Goal: Task Accomplishment & Management: Use online tool/utility

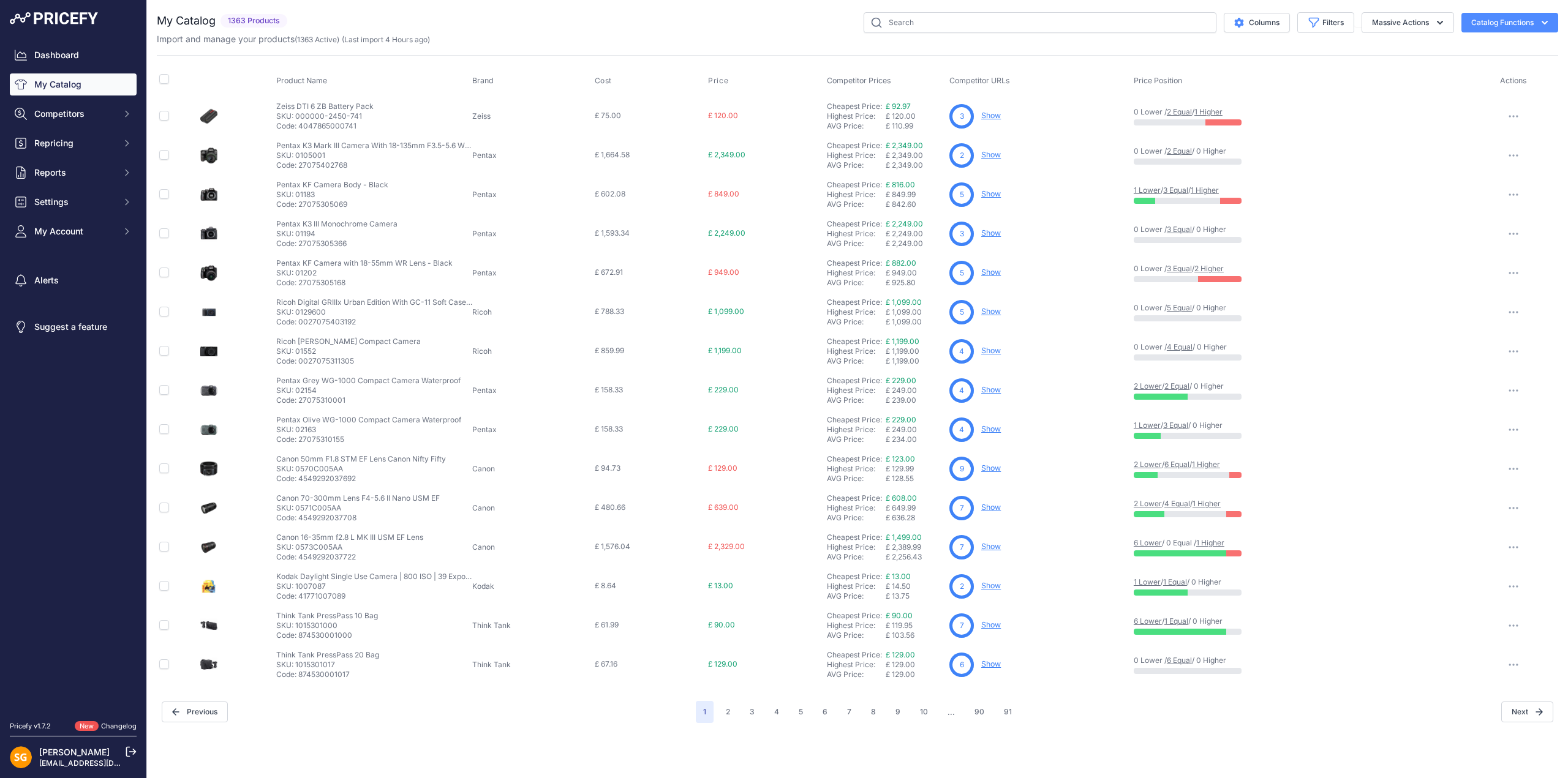
click at [640, 31] on div "Columns Filters Status All Status Only Enabled Only Disabled B+W" at bounding box center [925, 22] width 1266 height 21
click at [57, 145] on span "Repricing" at bounding box center [74, 143] width 80 height 12
click at [71, 165] on link "My Repricing Rules" at bounding box center [73, 165] width 127 height 21
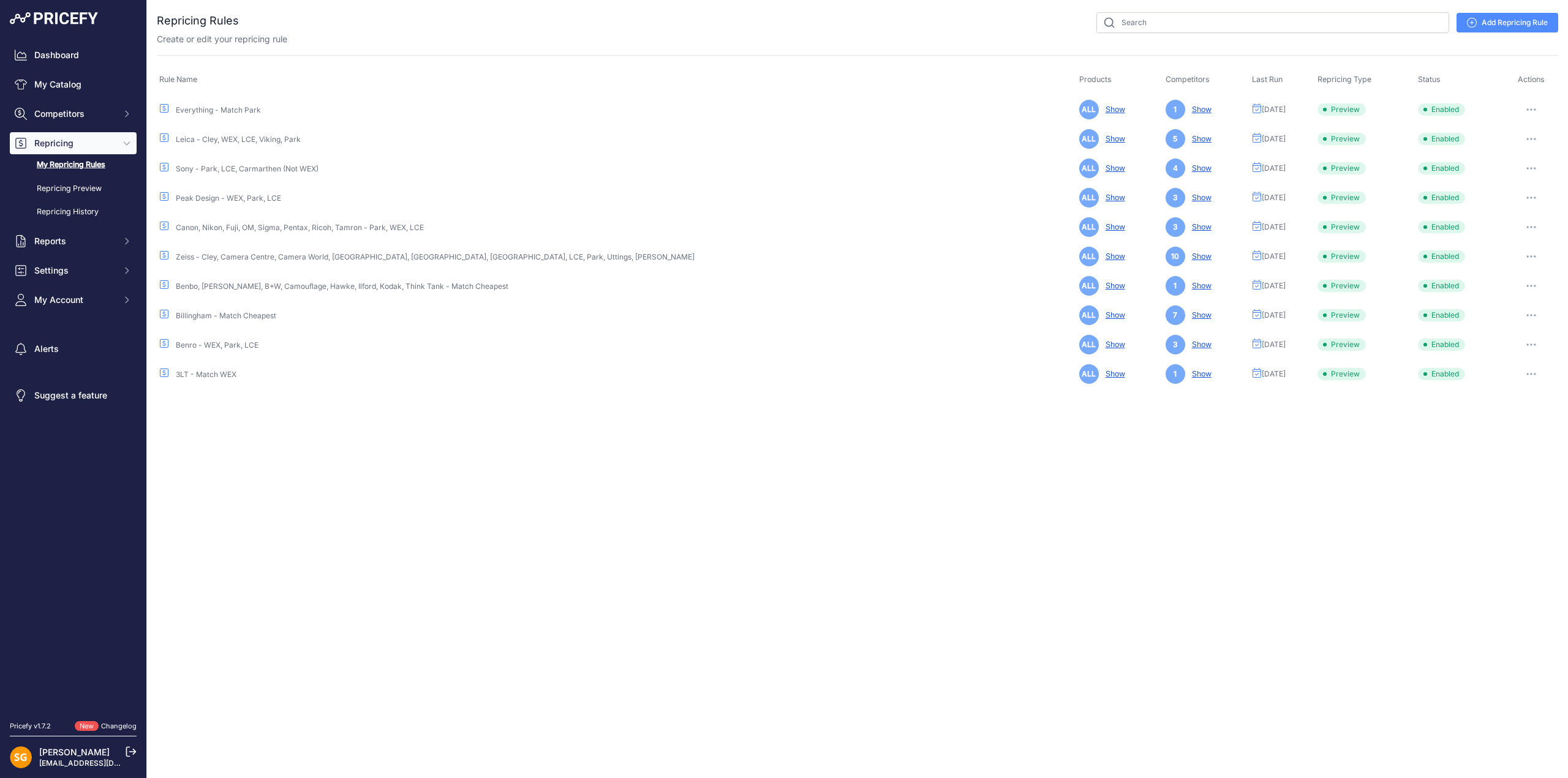
click at [1528, 104] on button "button" at bounding box center [1531, 110] width 24 height 17
click at [1519, 147] on button "Run Preview" at bounding box center [1516, 154] width 78 height 20
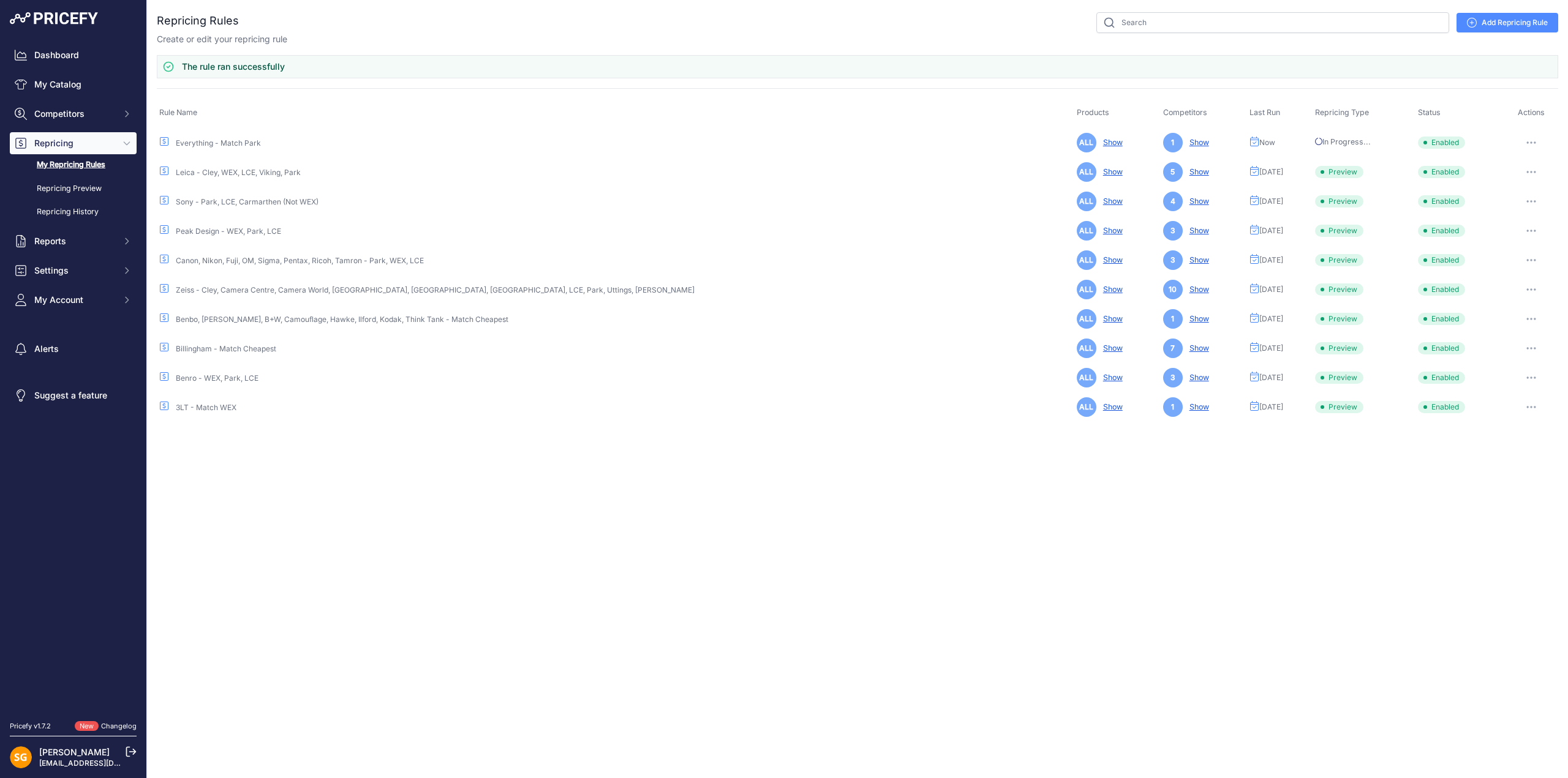
click at [1529, 171] on icon "button" at bounding box center [1531, 172] width 10 height 3
click at [1515, 220] on button "Run Preview" at bounding box center [1516, 217] width 78 height 20
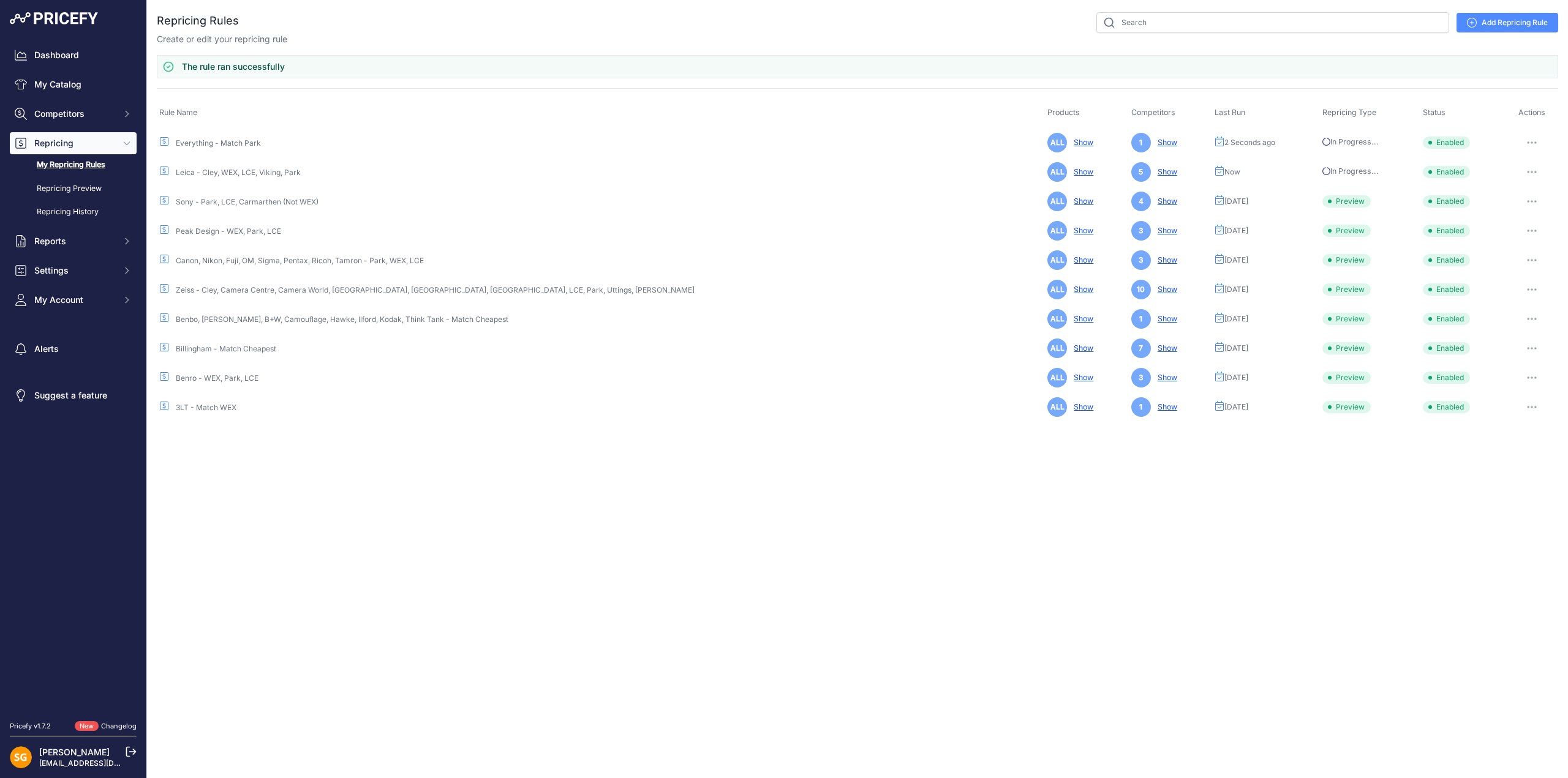
click at [1526, 195] on button "button" at bounding box center [1531, 201] width 24 height 17
click at [1519, 242] on button "Run Preview" at bounding box center [1516, 247] width 78 height 20
click at [1521, 227] on button "button" at bounding box center [1531, 231] width 24 height 17
click at [1522, 277] on button "Run Preview" at bounding box center [1516, 276] width 78 height 20
click at [1528, 254] on button "button" at bounding box center [1531, 260] width 24 height 17
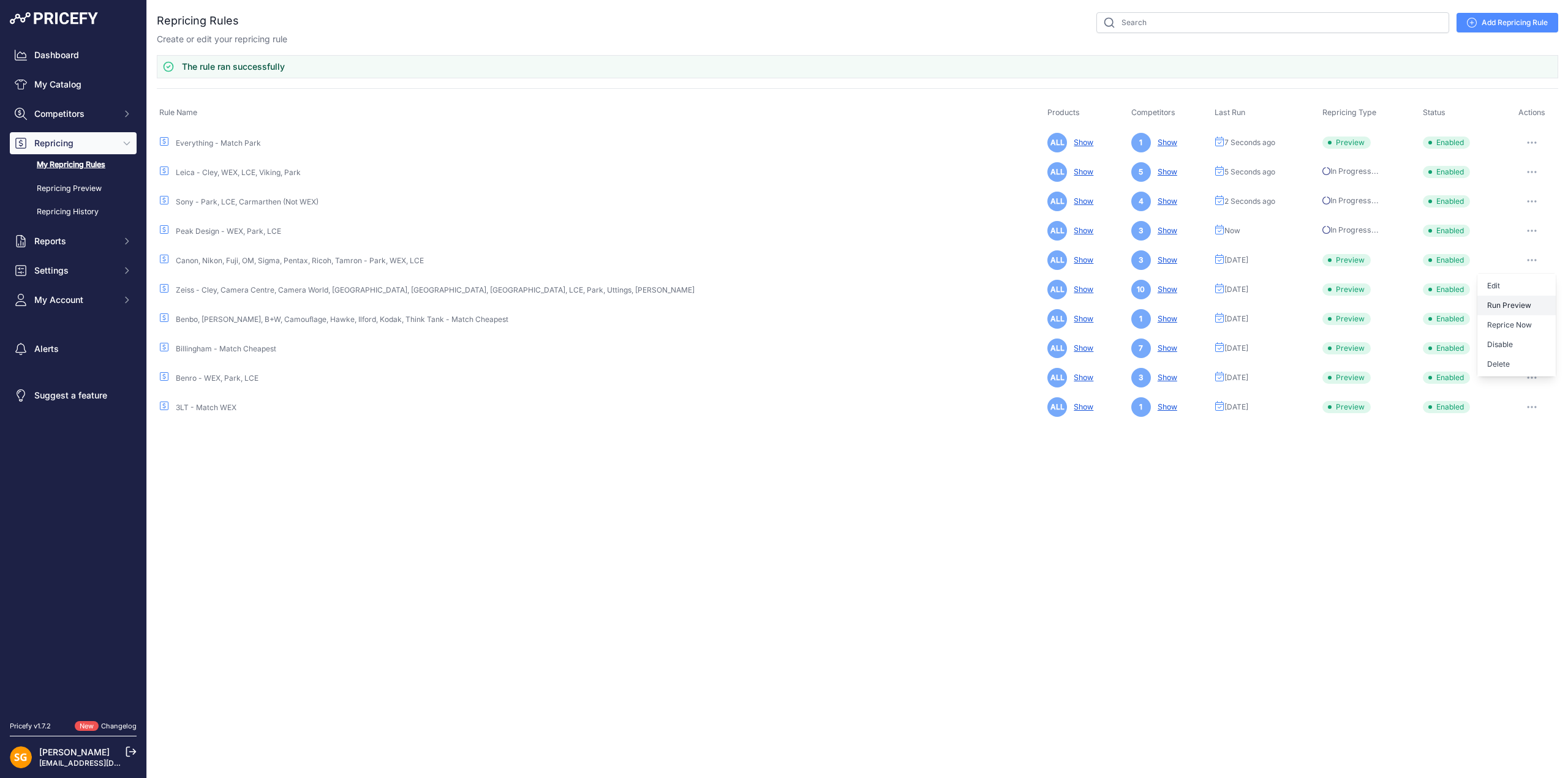
click at [1512, 302] on button "Run Preview" at bounding box center [1516, 305] width 78 height 20
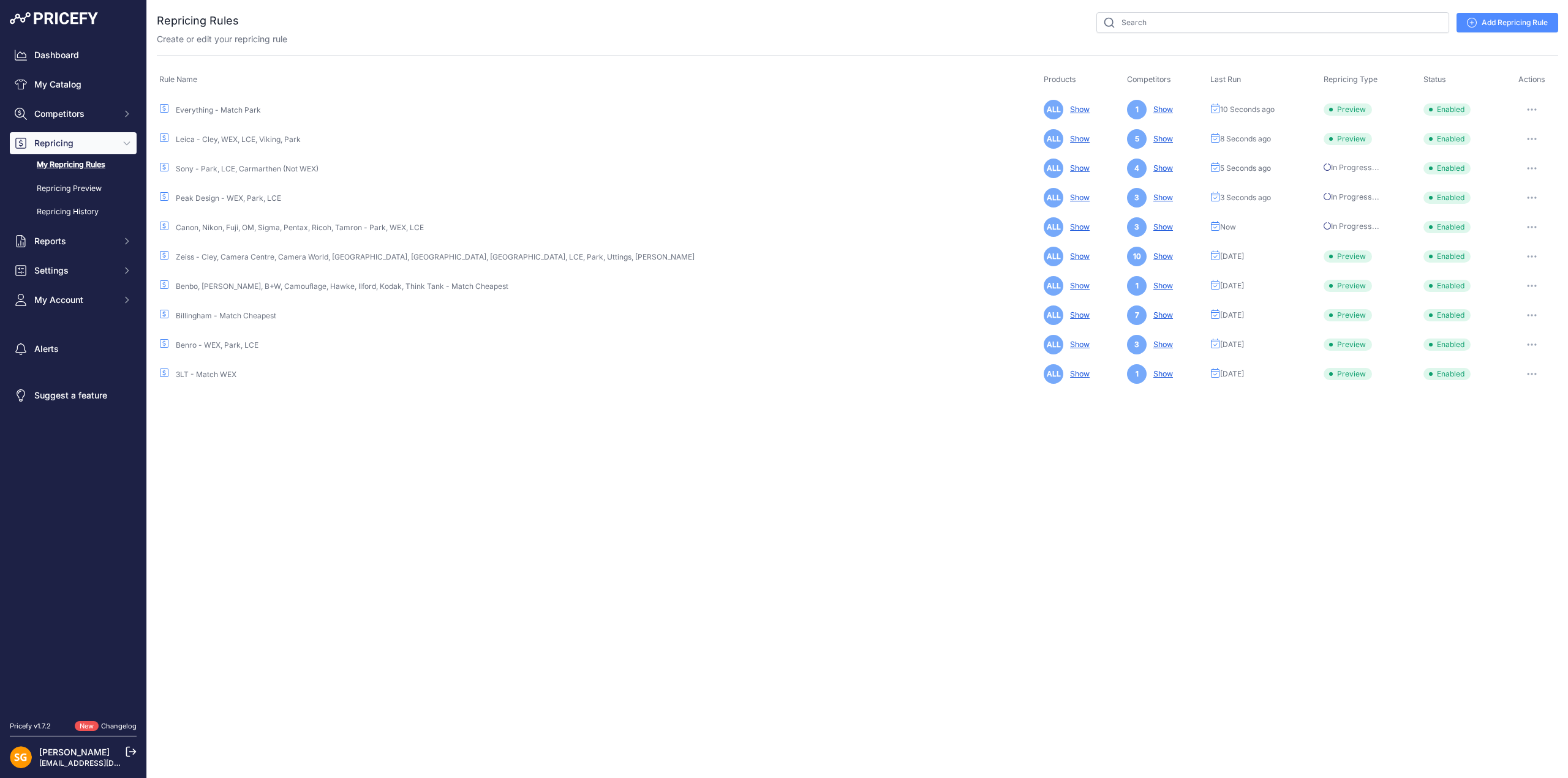
click at [1519, 252] on button "button" at bounding box center [1531, 256] width 24 height 17
click at [1522, 295] on button "Run Preview" at bounding box center [1516, 302] width 78 height 20
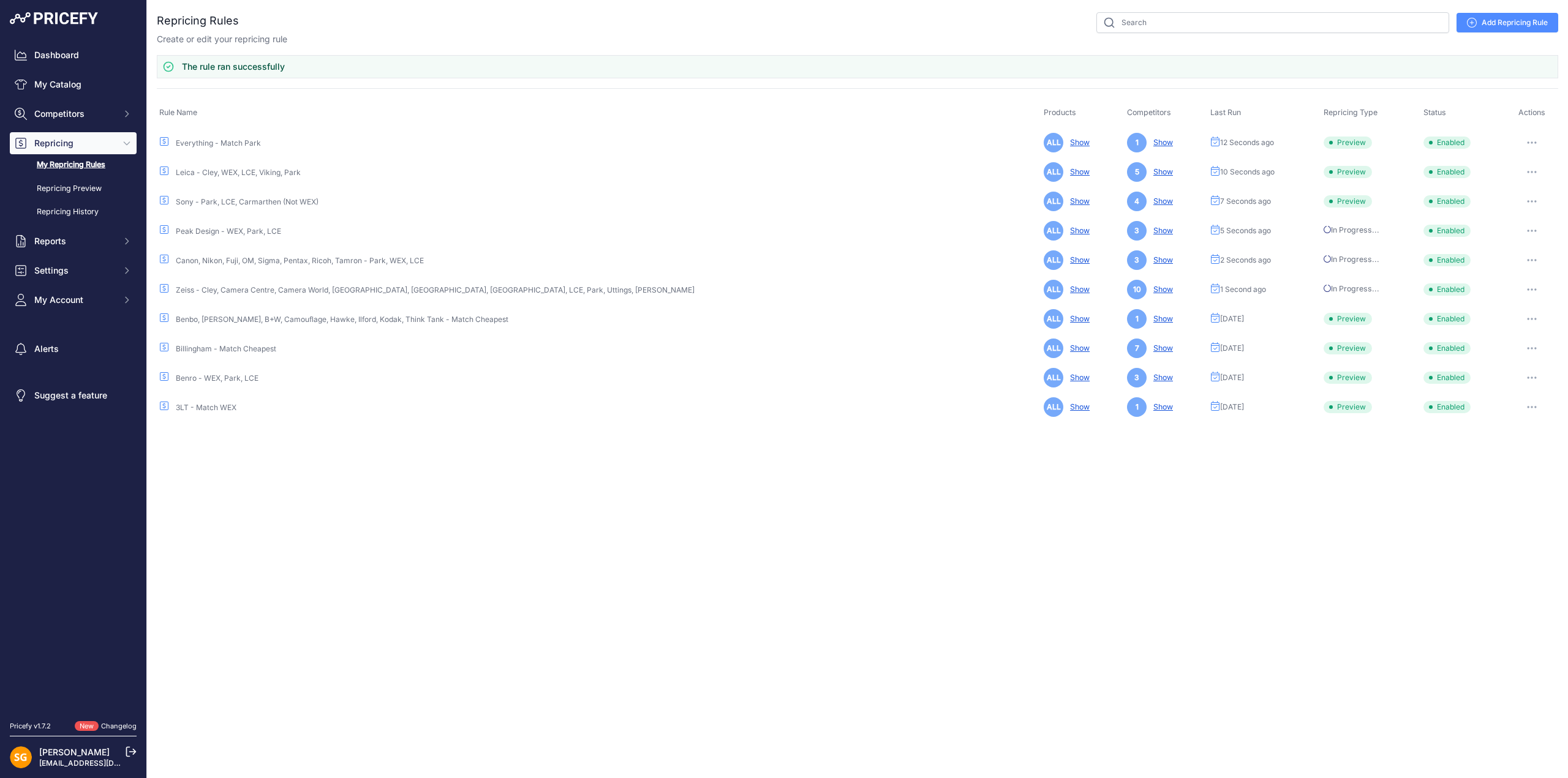
click at [1524, 313] on button "button" at bounding box center [1531, 319] width 24 height 17
click at [1520, 358] on button "Run Preview" at bounding box center [1516, 364] width 78 height 20
click at [1528, 340] on button "button" at bounding box center [1531, 348] width 24 height 17
click at [1510, 390] on button "Run Preview" at bounding box center [1516, 393] width 78 height 20
click at [1527, 377] on icon "button" at bounding box center [1531, 378] width 10 height 3
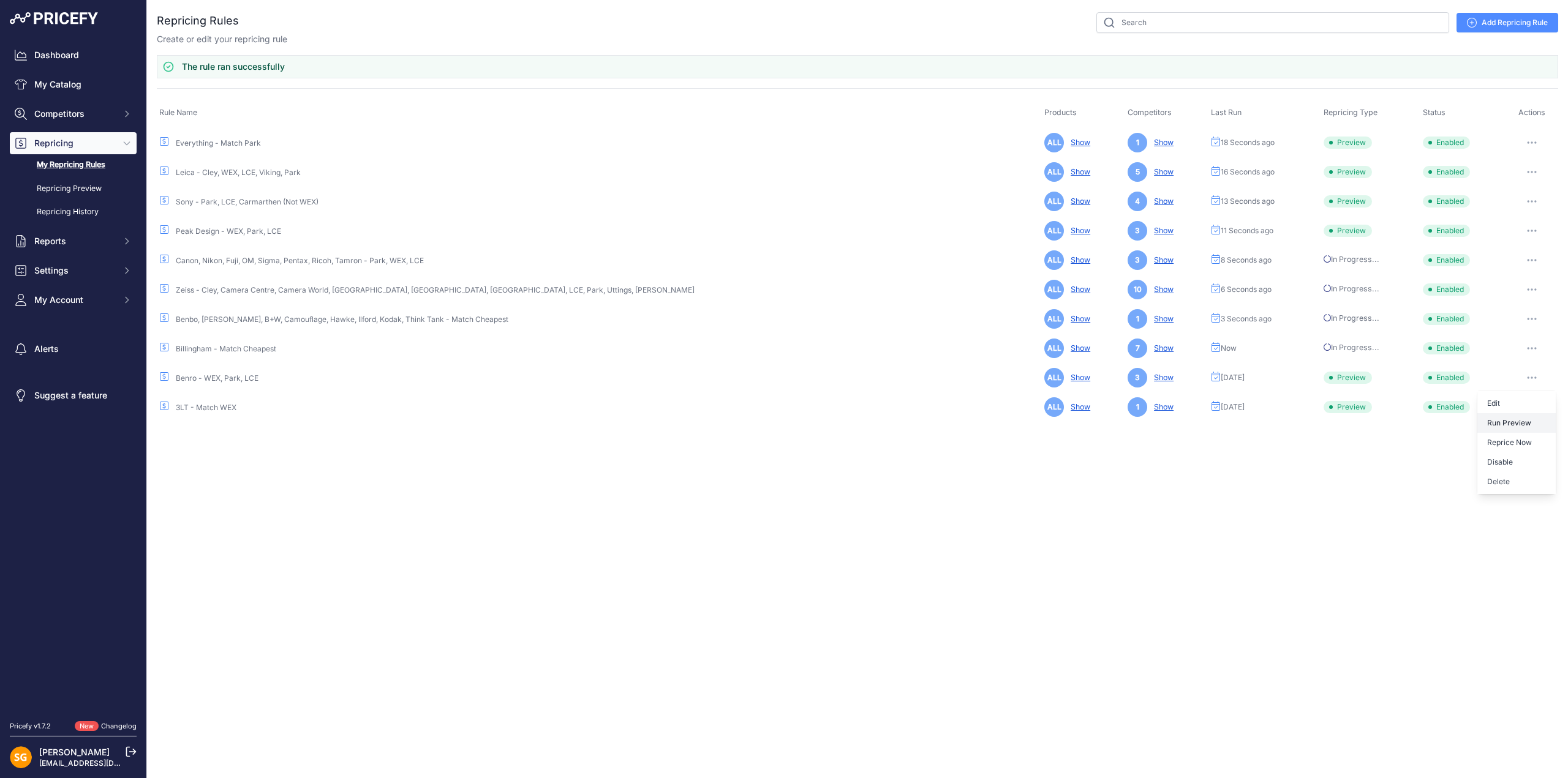
click at [1517, 418] on button "Run Preview" at bounding box center [1516, 423] width 78 height 20
click at [1524, 400] on button "button" at bounding box center [1531, 407] width 24 height 17
click at [1520, 451] on button "Run Preview" at bounding box center [1516, 452] width 78 height 20
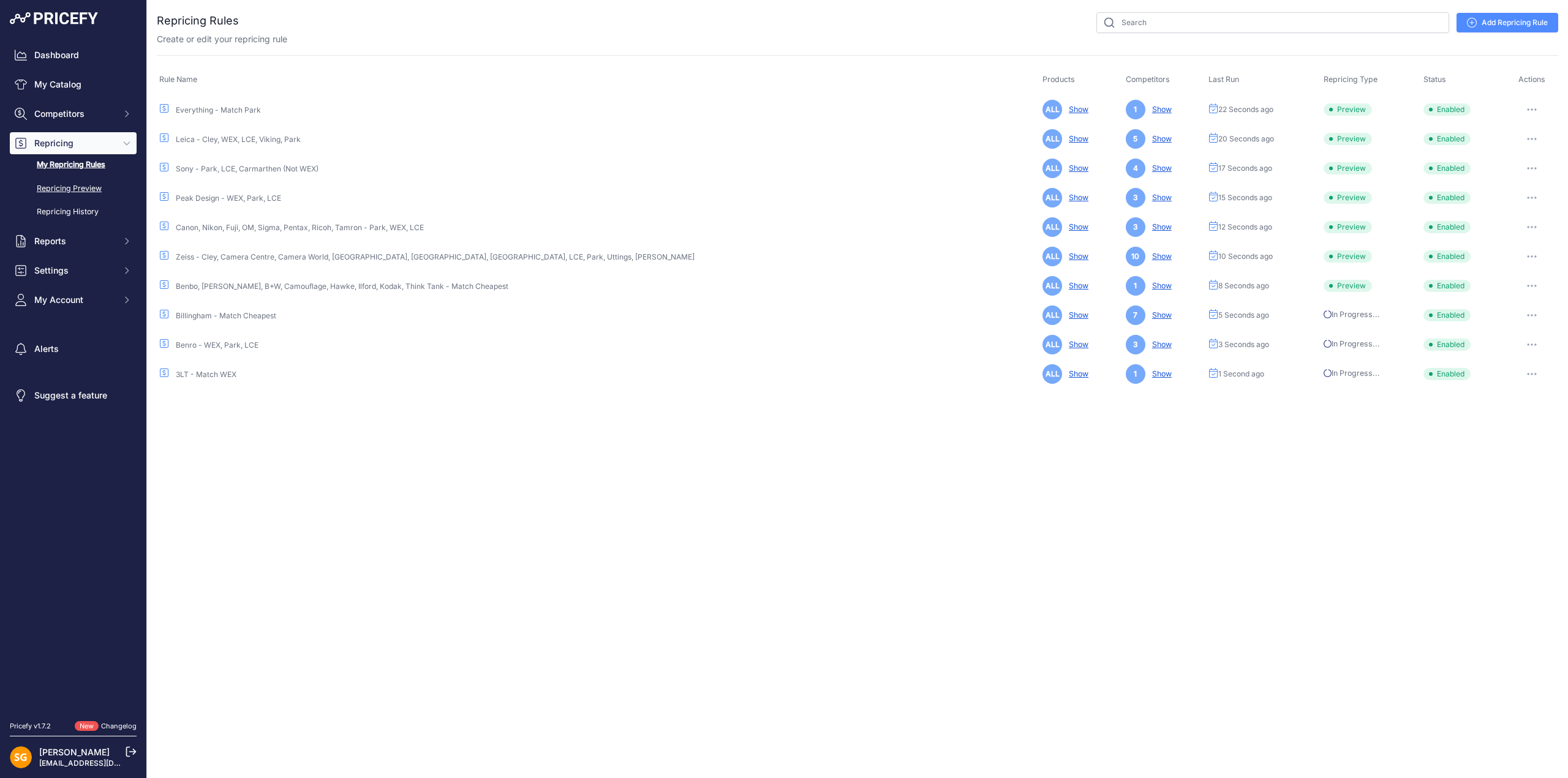
click at [69, 186] on link "Repricing Preview" at bounding box center [73, 188] width 127 height 21
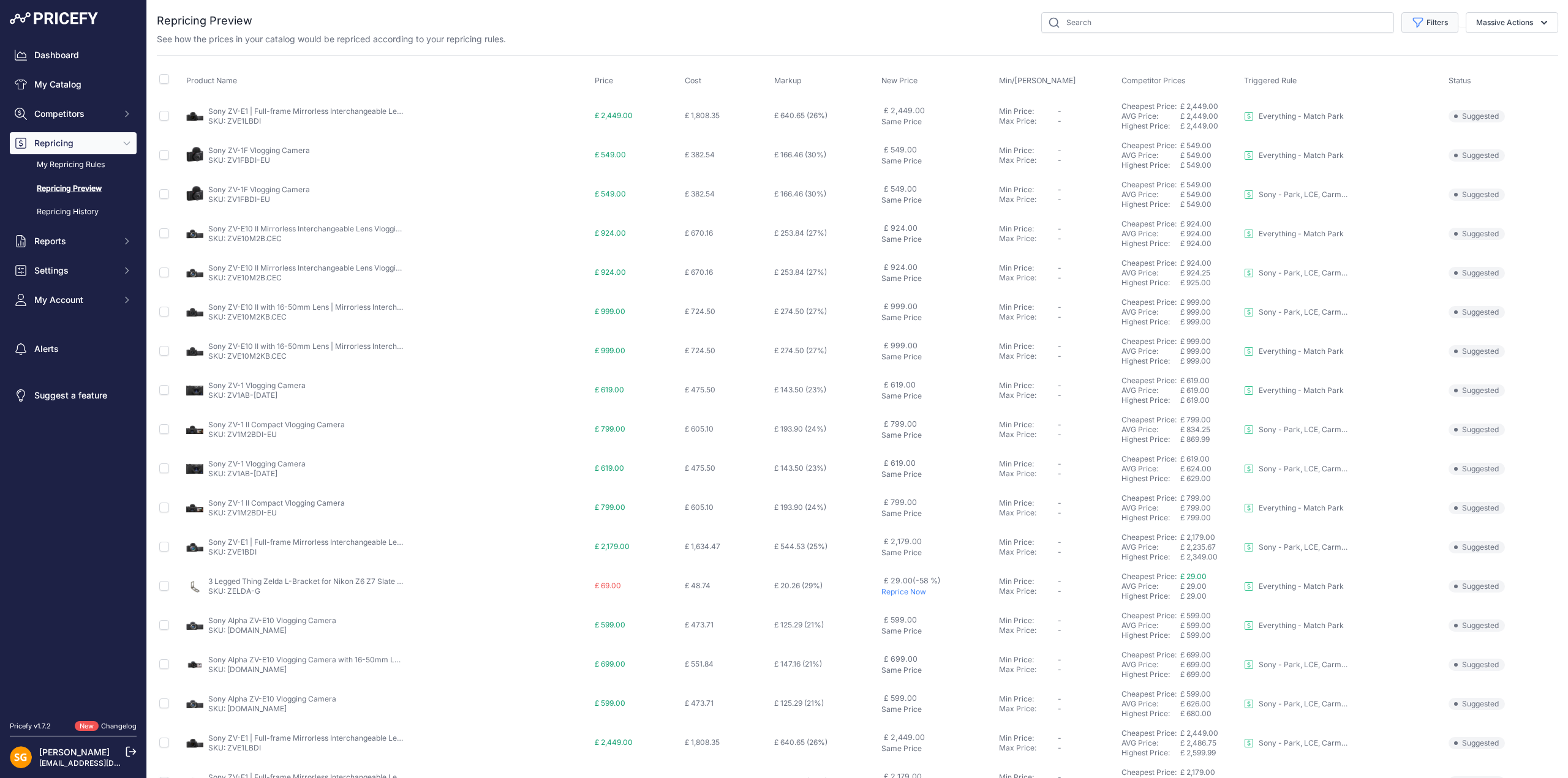
click at [1435, 16] on button "Filters" at bounding box center [1430, 22] width 57 height 21
click at [1363, 121] on select "Select an option Skipped Repriced Suggested In Error" at bounding box center [1389, 121] width 117 height 21
select select "suggested"
click at [1331, 111] on select "Select an option Skipped Repriced Suggested In Error" at bounding box center [1389, 121] width 117 height 21
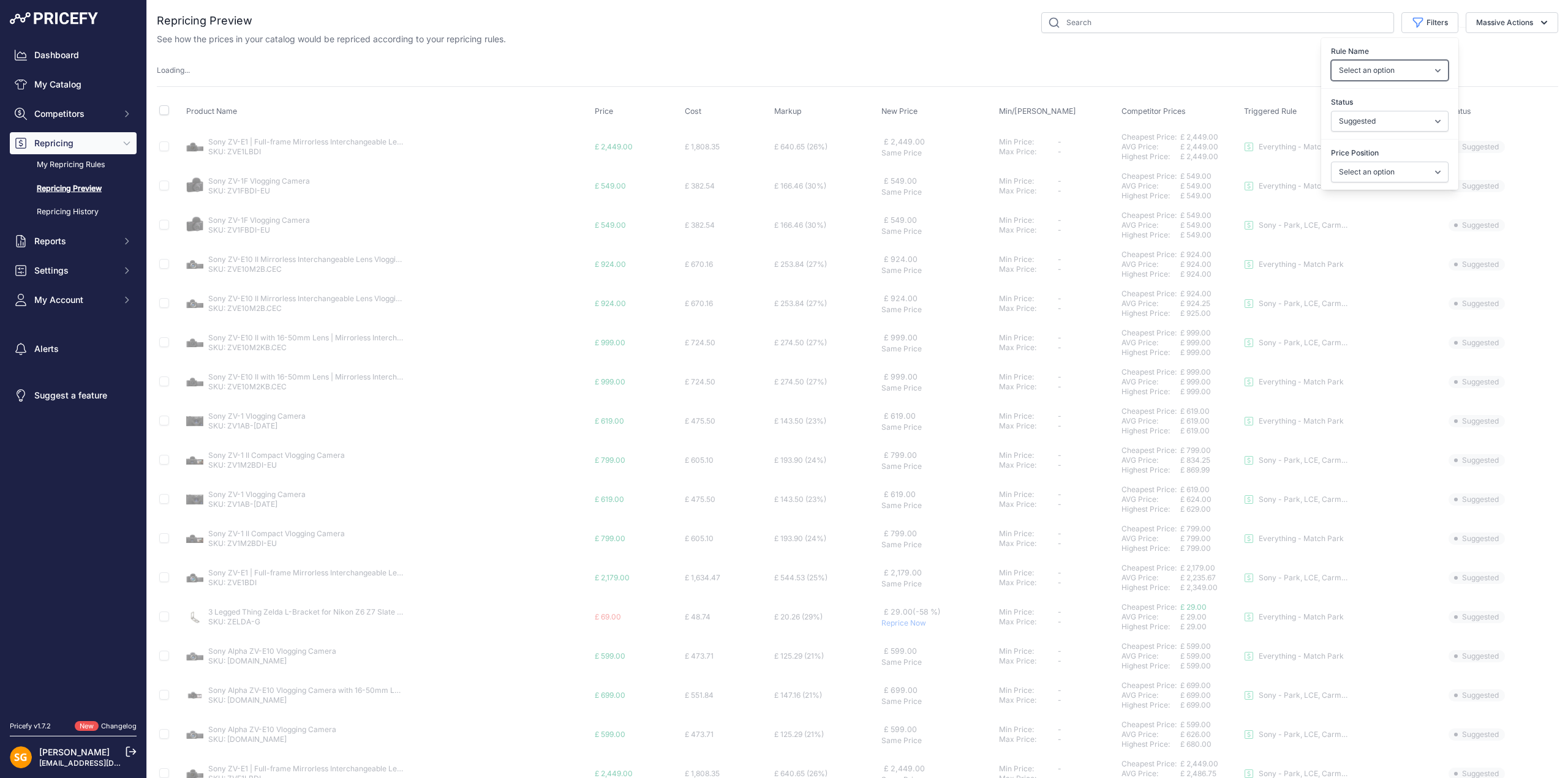
click at [1404, 70] on select "Select an option 3LT - Match WEX Benro - WEX, Park, LCE Billingham - Match Chea…" at bounding box center [1389, 70] width 117 height 21
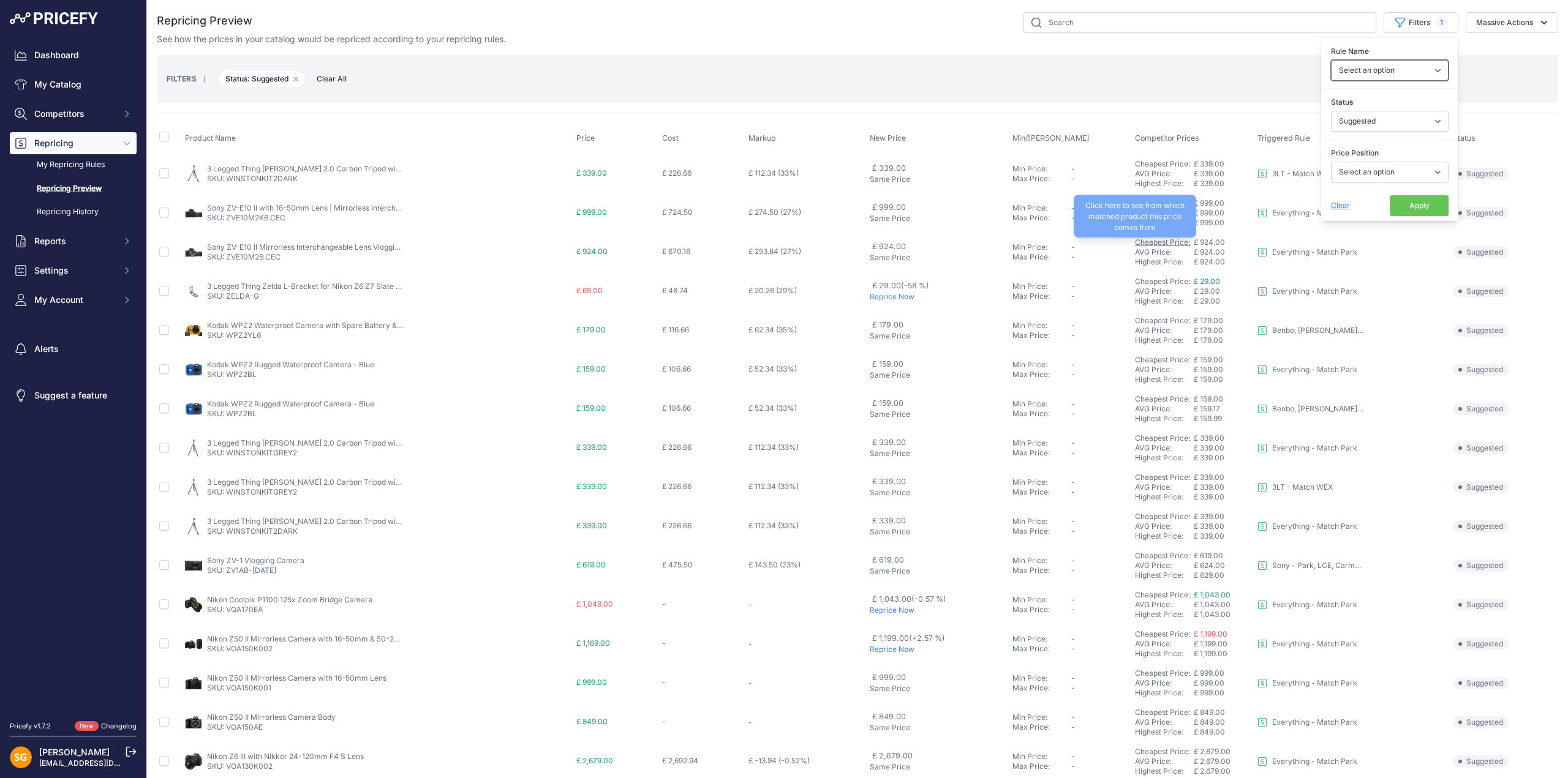
select select "9242"
click at [1331, 60] on select "Select an option 3LT - Match WEX Benro - WEX, Park, LCE Billingham - Match Chea…" at bounding box center [1389, 70] width 117 height 21
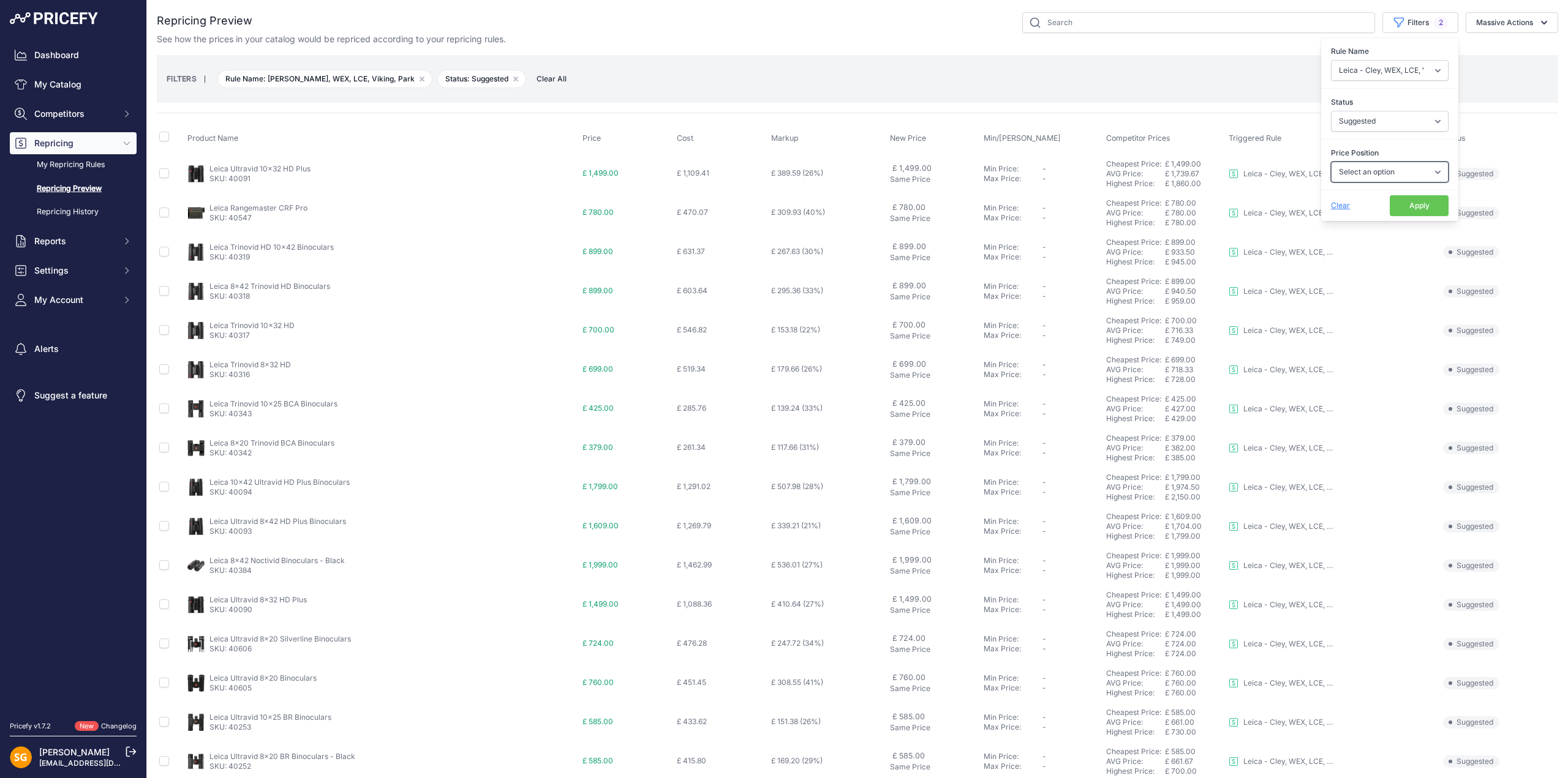
click at [1364, 173] on select "Select an option I am higher Same price I am lower" at bounding box center [1389, 172] width 117 height 21
select select "1"
click at [1331, 161] on select "Select an option I am higher Same price I am lower" at bounding box center [1389, 172] width 117 height 21
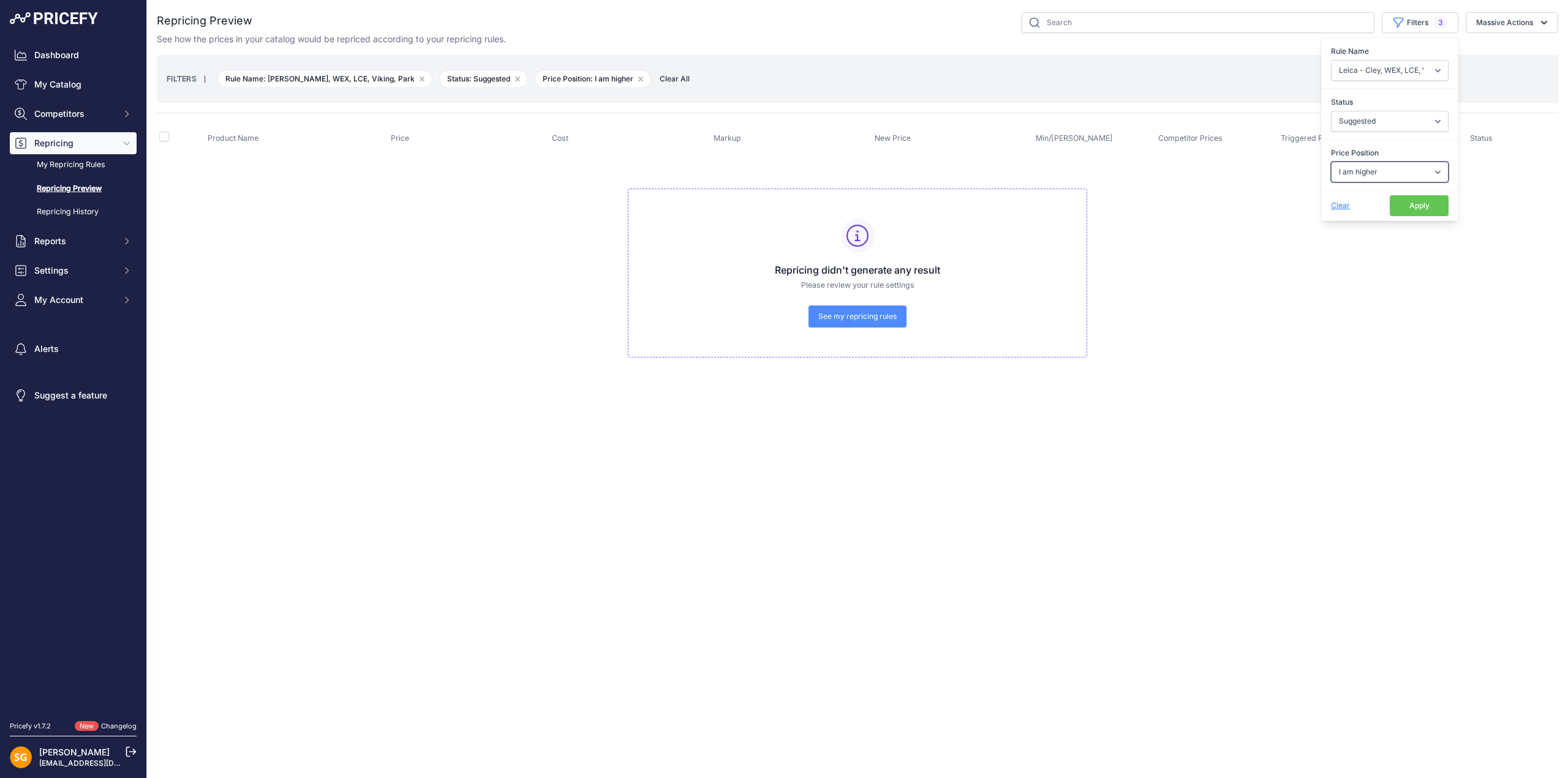
drag, startPoint x: 1356, startPoint y: 170, endPoint x: 1362, endPoint y: 182, distance: 13.4
click at [1356, 169] on select "Select an option I am higher Same price I am lower" at bounding box center [1389, 172] width 117 height 21
select select "0"
click at [1331, 161] on select "Select an option I am higher Same price I am lower" at bounding box center [1389, 172] width 117 height 21
click at [1376, 70] on select "Select an option 3LT - Match WEX Benro - WEX, Park, LCE Billingham - Match Chea…" at bounding box center [1389, 70] width 117 height 21
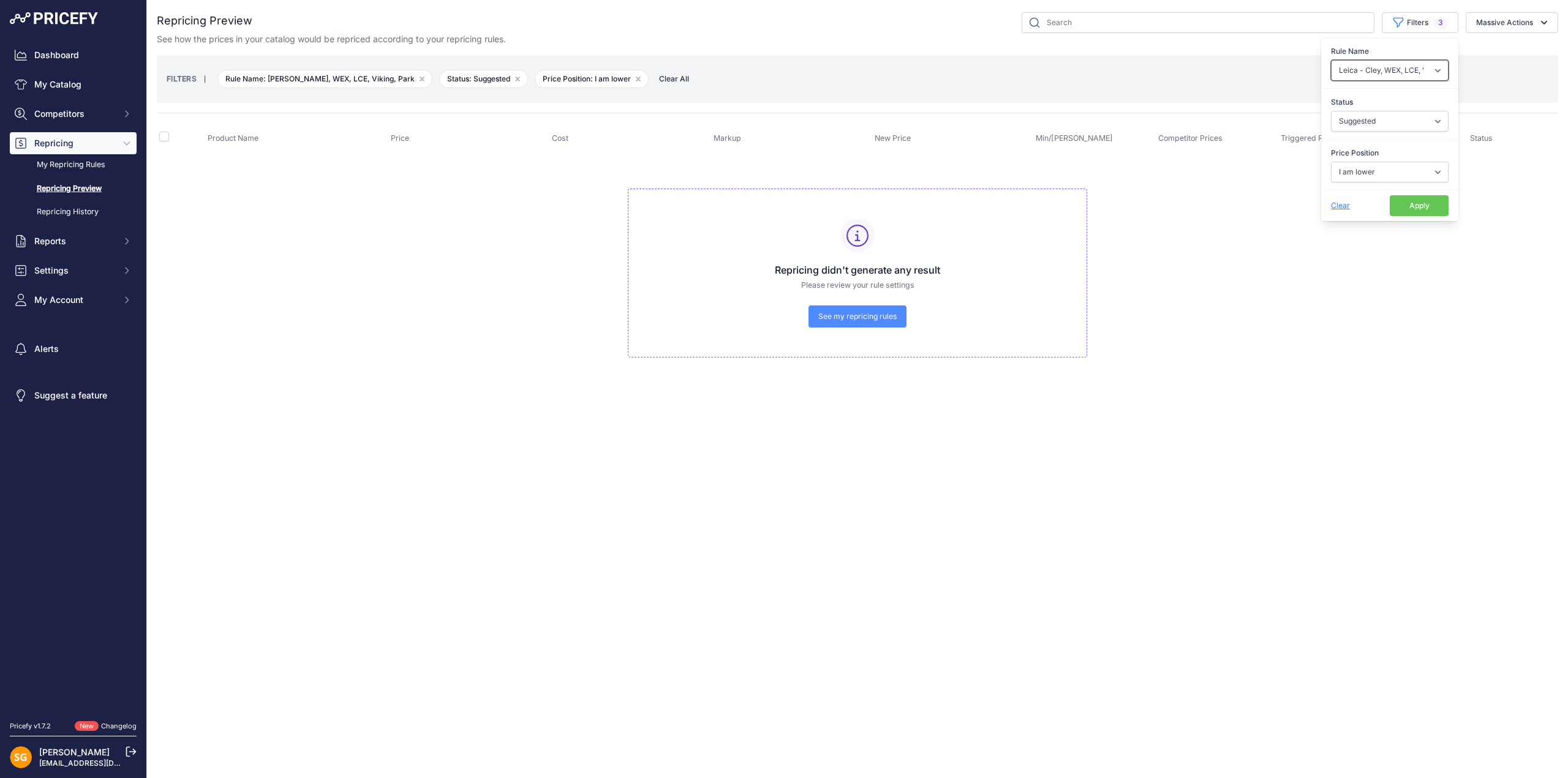
select select "9193"
click at [1331, 60] on select "Select an option 3LT - Match WEX Benro - WEX, Park, LCE Billingham - Match Chea…" at bounding box center [1389, 70] width 117 height 21
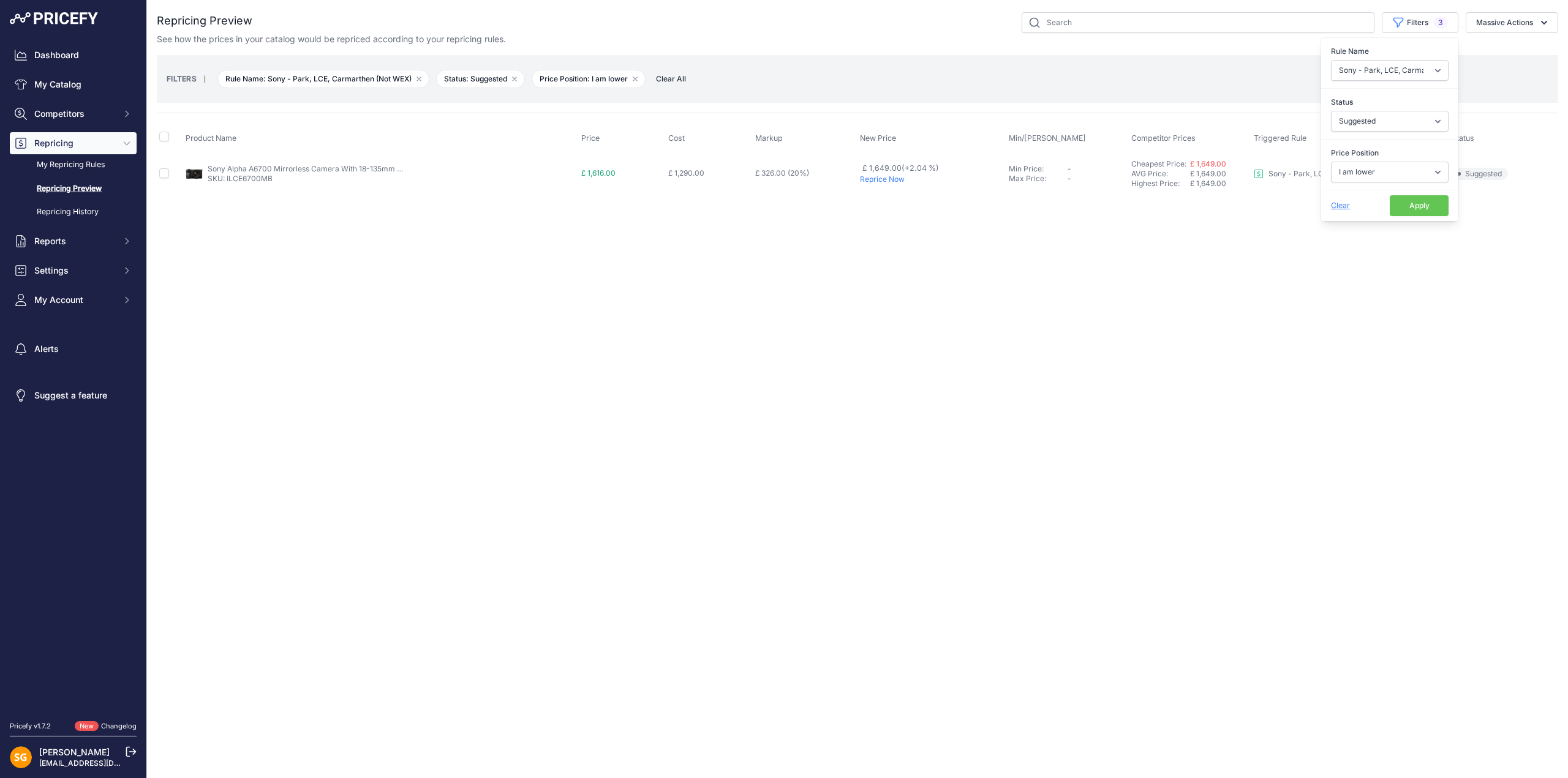
click at [880, 176] on p "Reprice Now" at bounding box center [931, 179] width 144 height 10
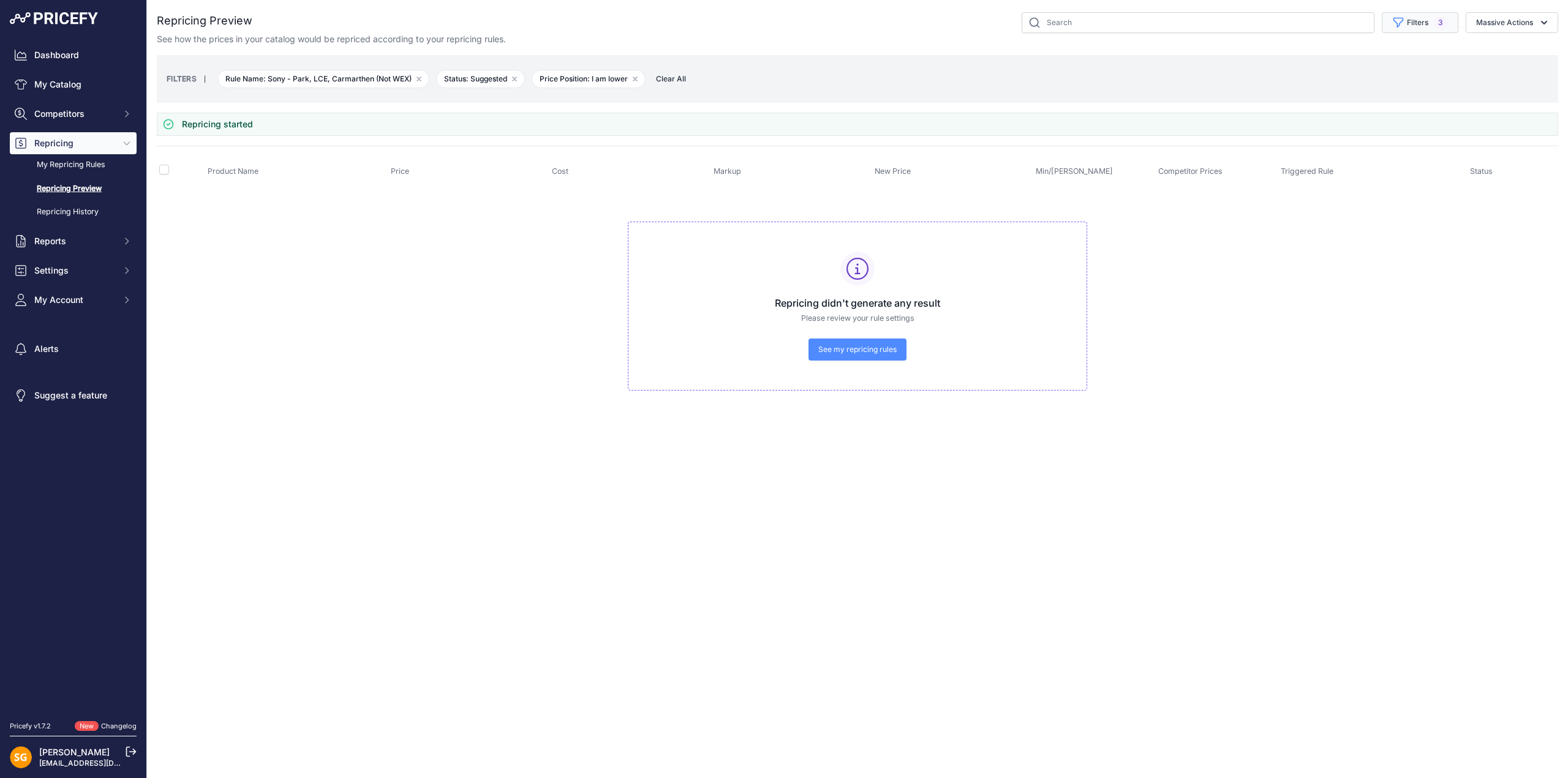
click at [1428, 21] on button "Filters 3" at bounding box center [1419, 22] width 76 height 21
click at [1381, 181] on select "Select an option I am higher Same price I am lower" at bounding box center [1389, 172] width 117 height 21
select select "1"
click at [1331, 161] on select "Select an option I am higher Same price I am lower" at bounding box center [1389, 172] width 117 height 21
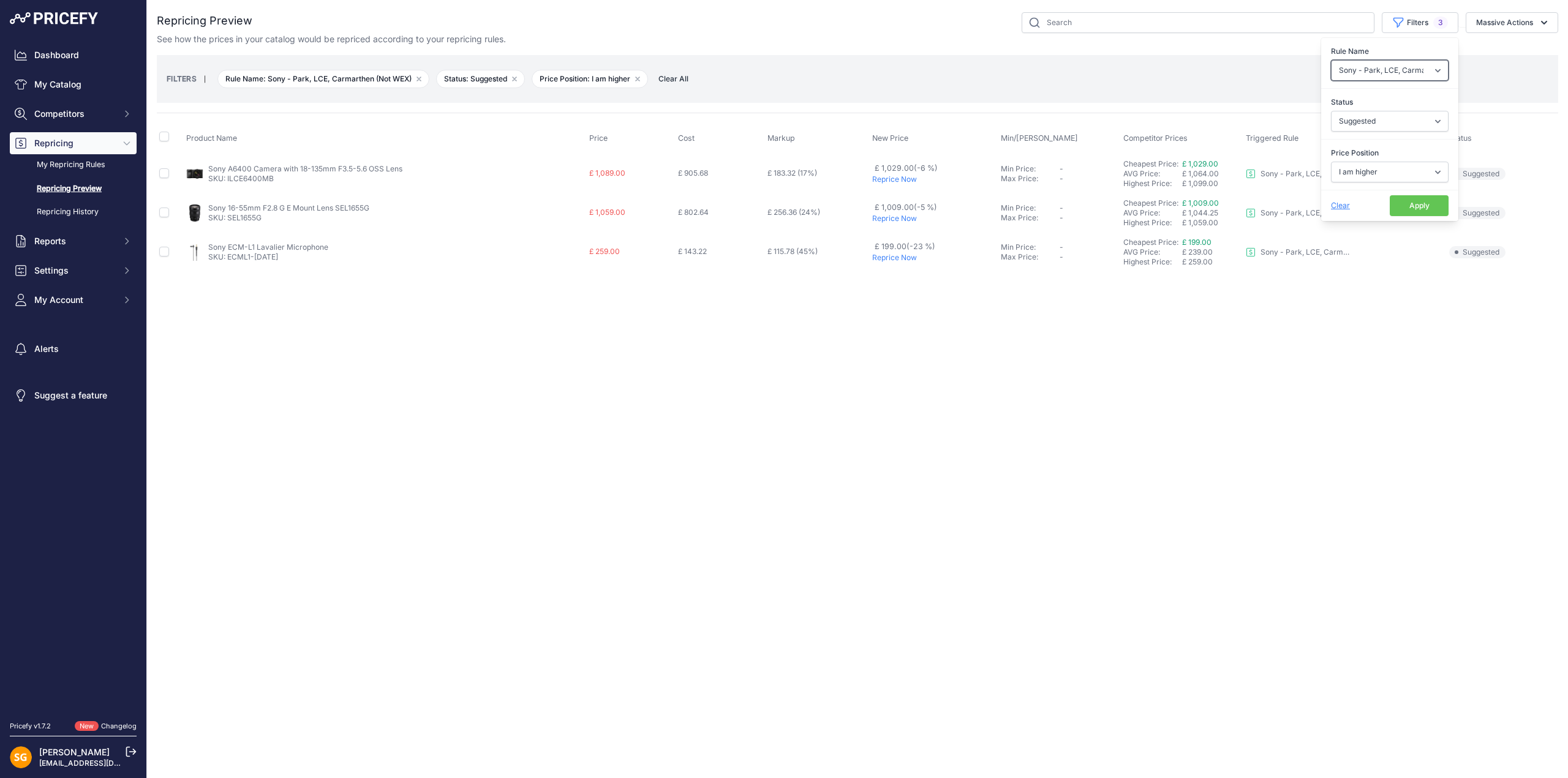
click at [1374, 71] on select "Select an option 3LT - Match WEX Benro - WEX, Park, LCE Billingham - Match Chea…" at bounding box center [1389, 70] width 117 height 21
select select "8172"
click at [1331, 60] on select "Select an option 3LT - Match WEX Benro - WEX, Park, LCE Billingham - Match Chea…" at bounding box center [1389, 70] width 117 height 21
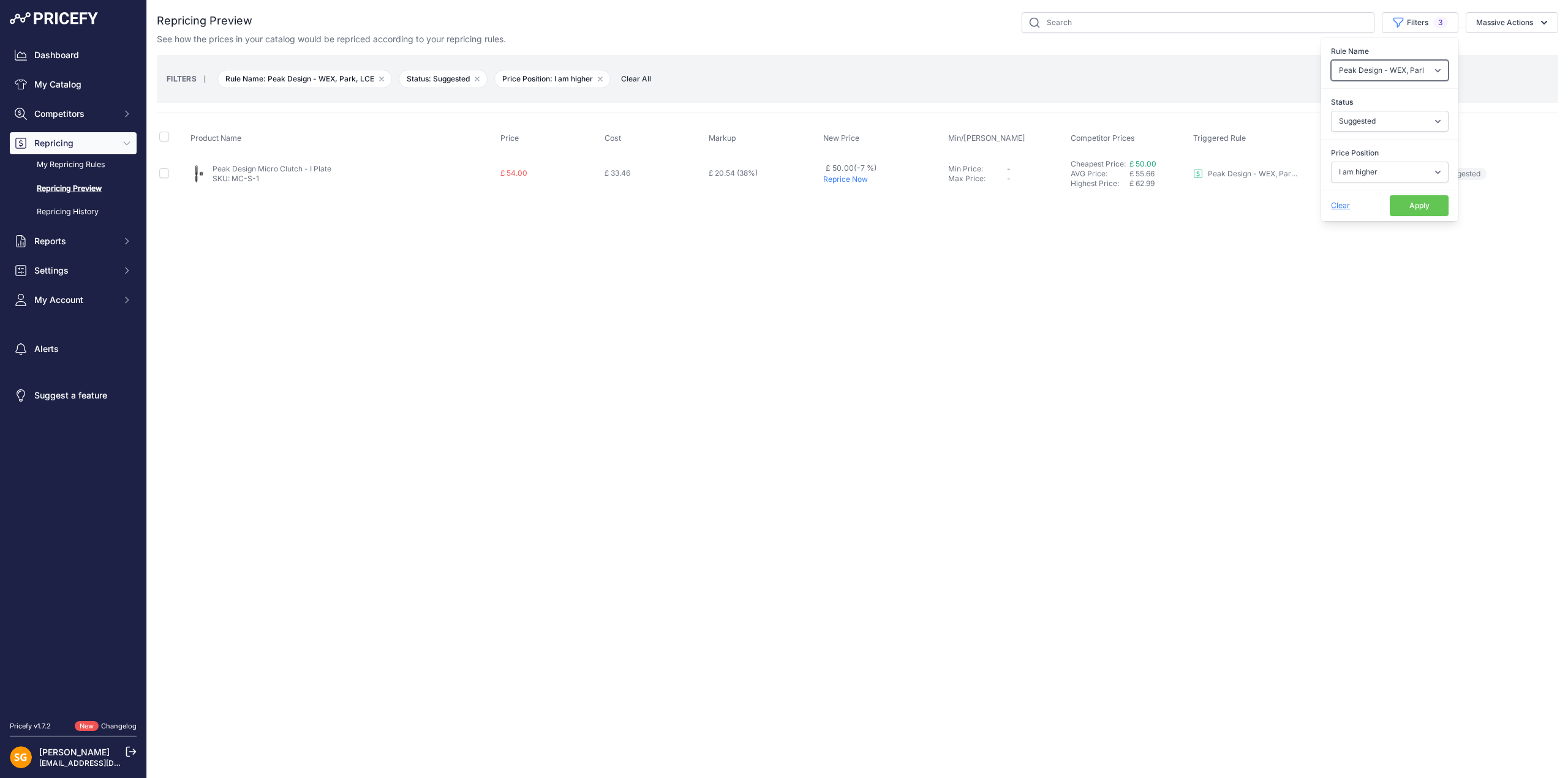
click at [1372, 69] on select "Select an option 3LT - Match WEX Benro - WEX, Park, LCE Billingham - Match Chea…" at bounding box center [1389, 70] width 117 height 21
click at [1372, 68] on select "Select an option 3LT - Match WEX Benro - WEX, Park, LCE Billingham - Match Chea…" at bounding box center [1389, 70] width 117 height 21
click at [1362, 172] on select "Select an option I am higher Same price I am lower" at bounding box center [1389, 172] width 117 height 21
select select "0"
click at [1331, 161] on select "Select an option I am higher Same price I am lower" at bounding box center [1389, 172] width 117 height 21
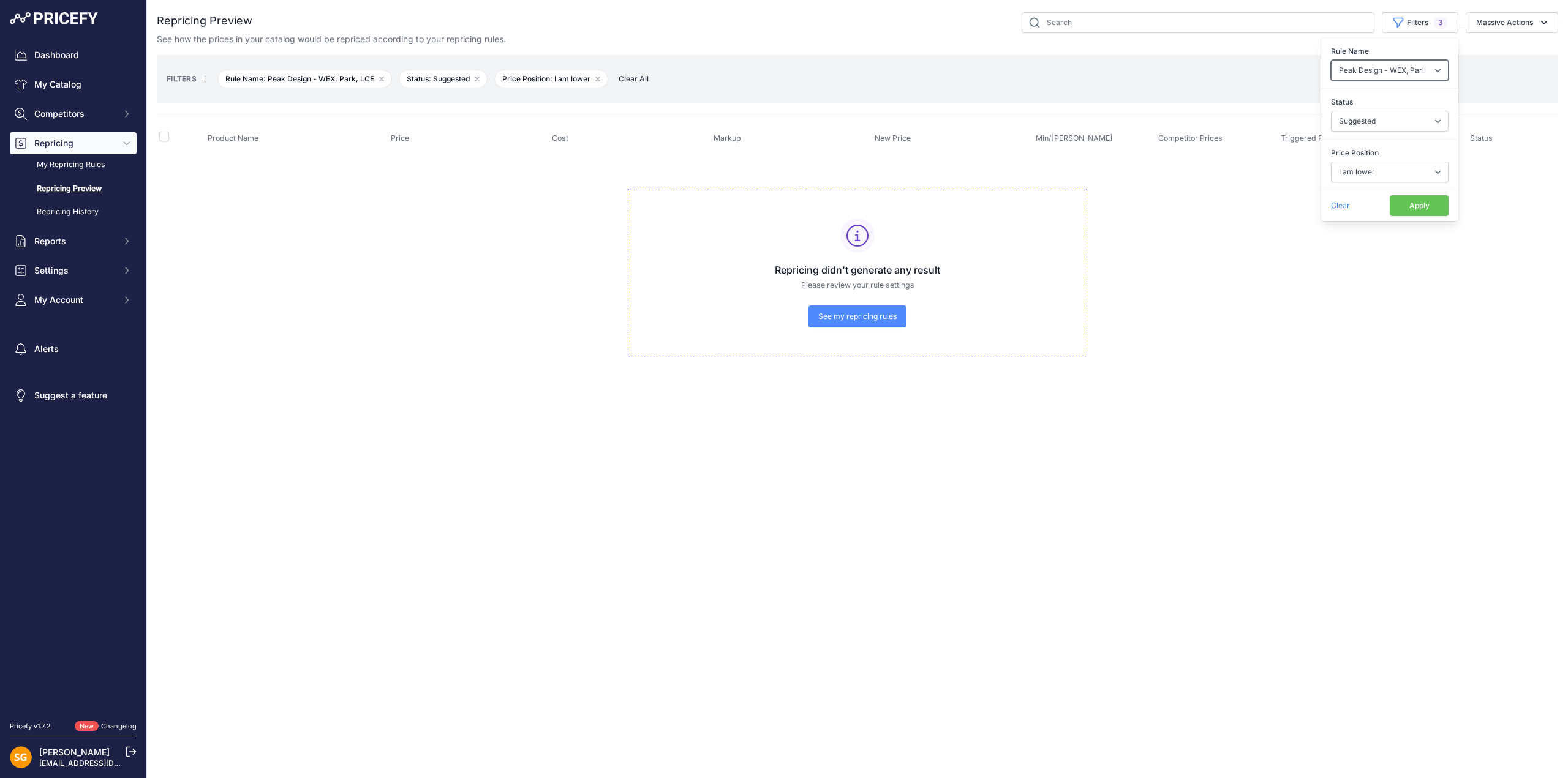
click at [1369, 69] on select "Select an option 3LT - Match WEX Benro - WEX, Park, LCE Billingham - Match Chea…" at bounding box center [1389, 70] width 117 height 21
select select "7902"
click at [1331, 60] on select "Select an option 3LT - Match WEX Benro - WEX, Park, LCE Billingham - Match Chea…" at bounding box center [1389, 70] width 117 height 21
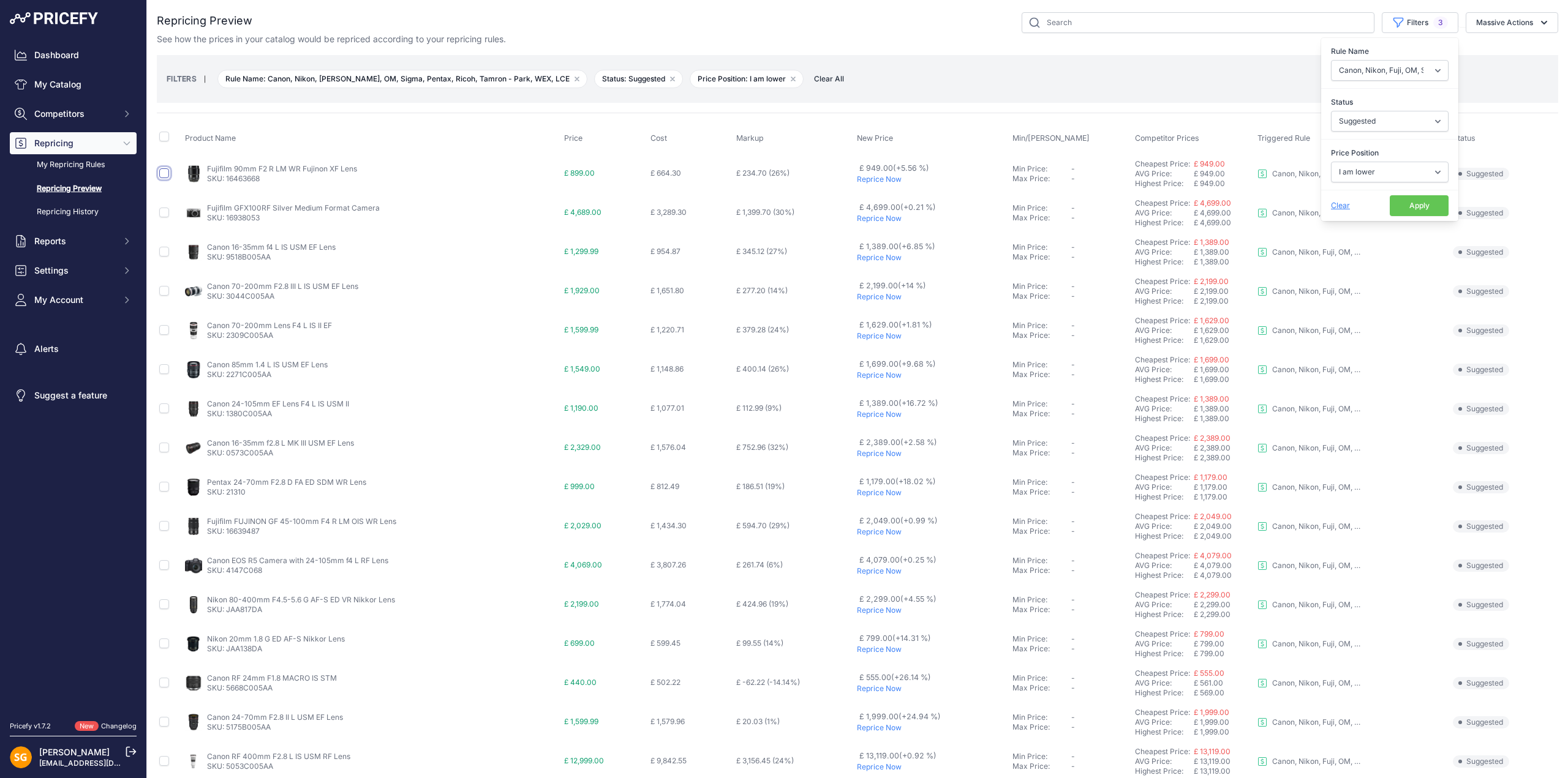
click at [163, 172] on input "checkbox" at bounding box center [163, 173] width 10 height 10
checkbox input "true"
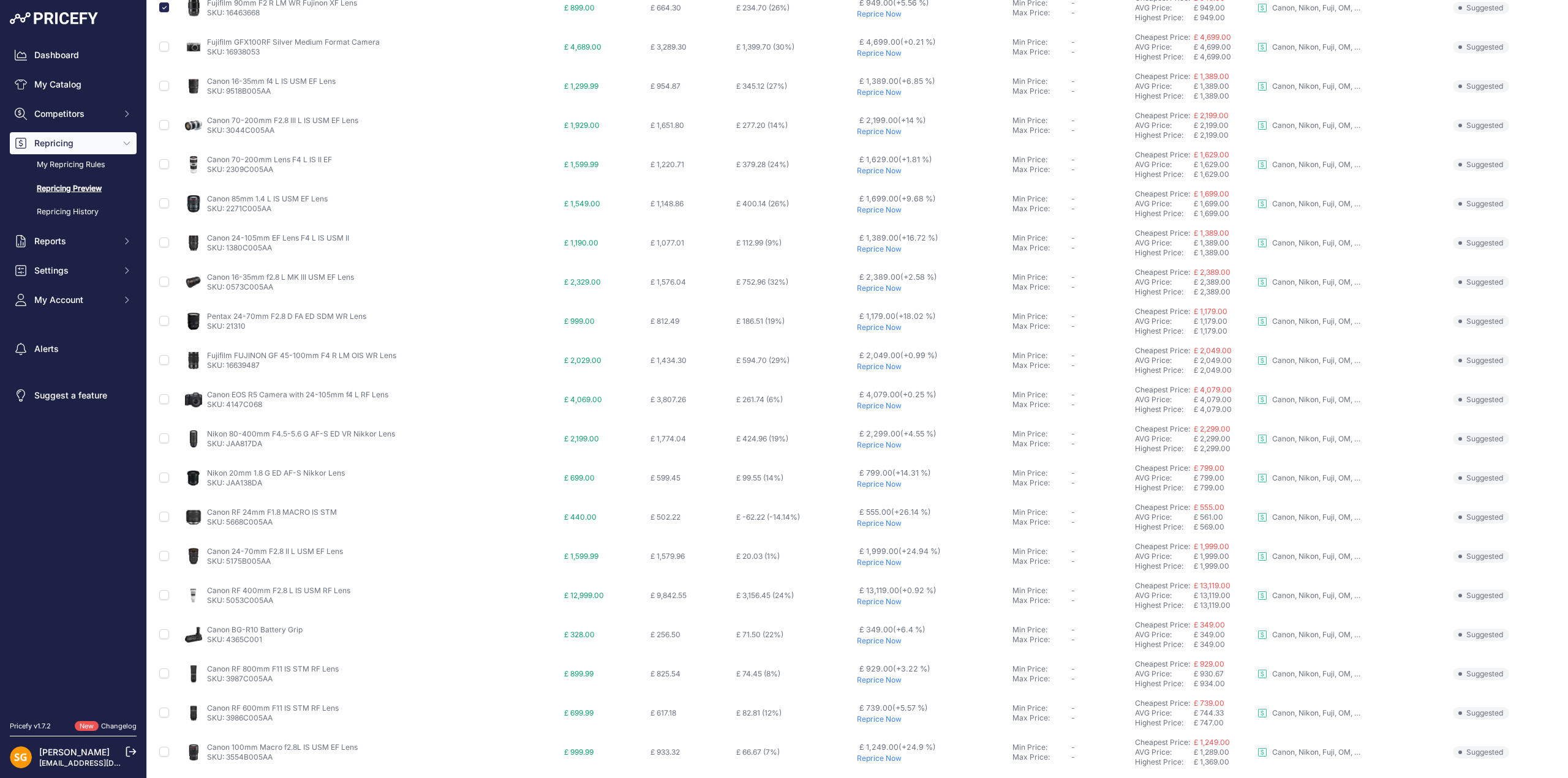
scroll to position [194, 0]
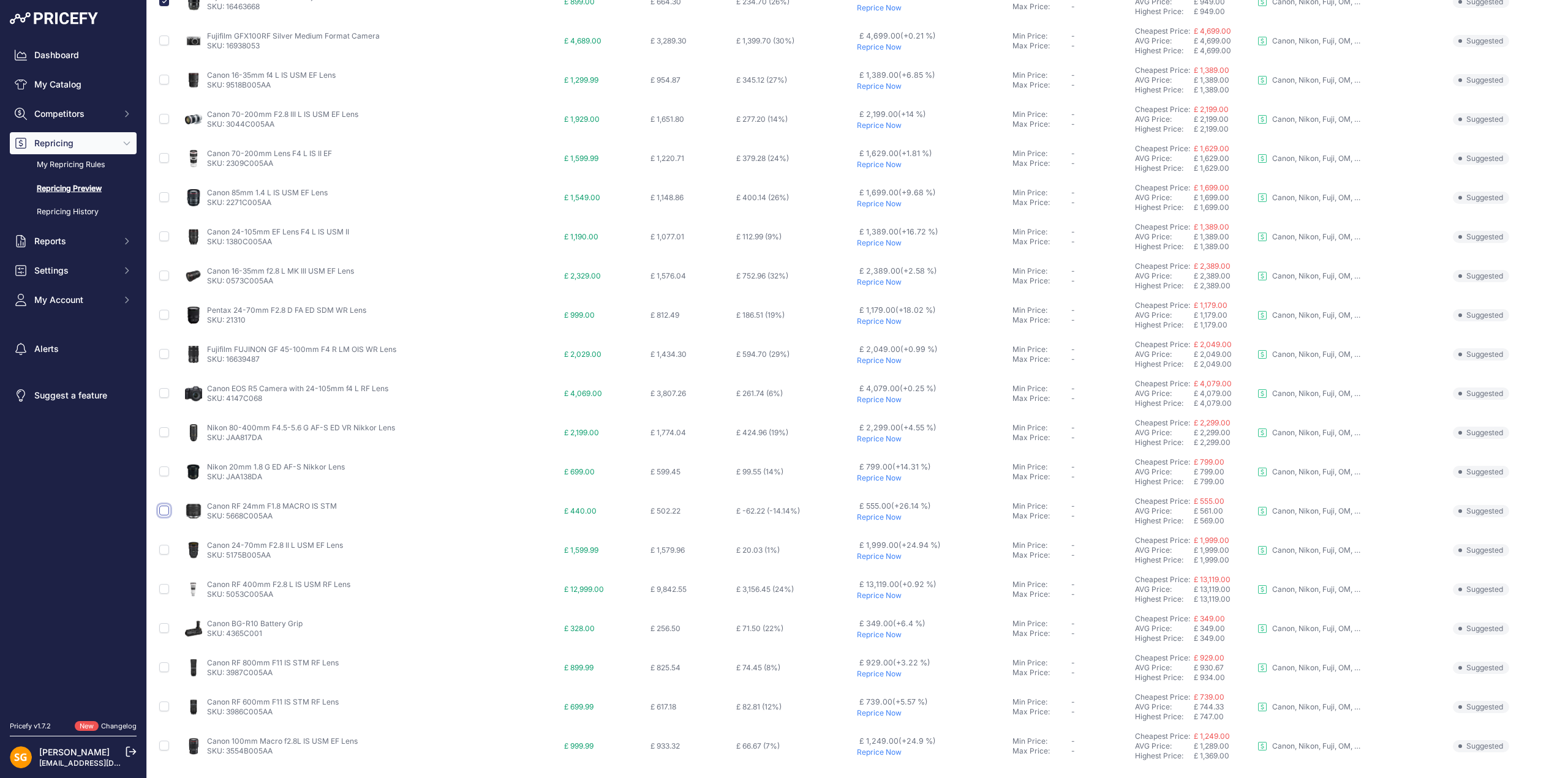
click at [162, 512] on input "checkbox" at bounding box center [163, 510] width 10 height 10
checkbox input "true"
click at [163, 627] on input "checkbox" at bounding box center [163, 628] width 10 height 10
checkbox input "true"
click at [162, 667] on input "checkbox" at bounding box center [163, 667] width 10 height 10
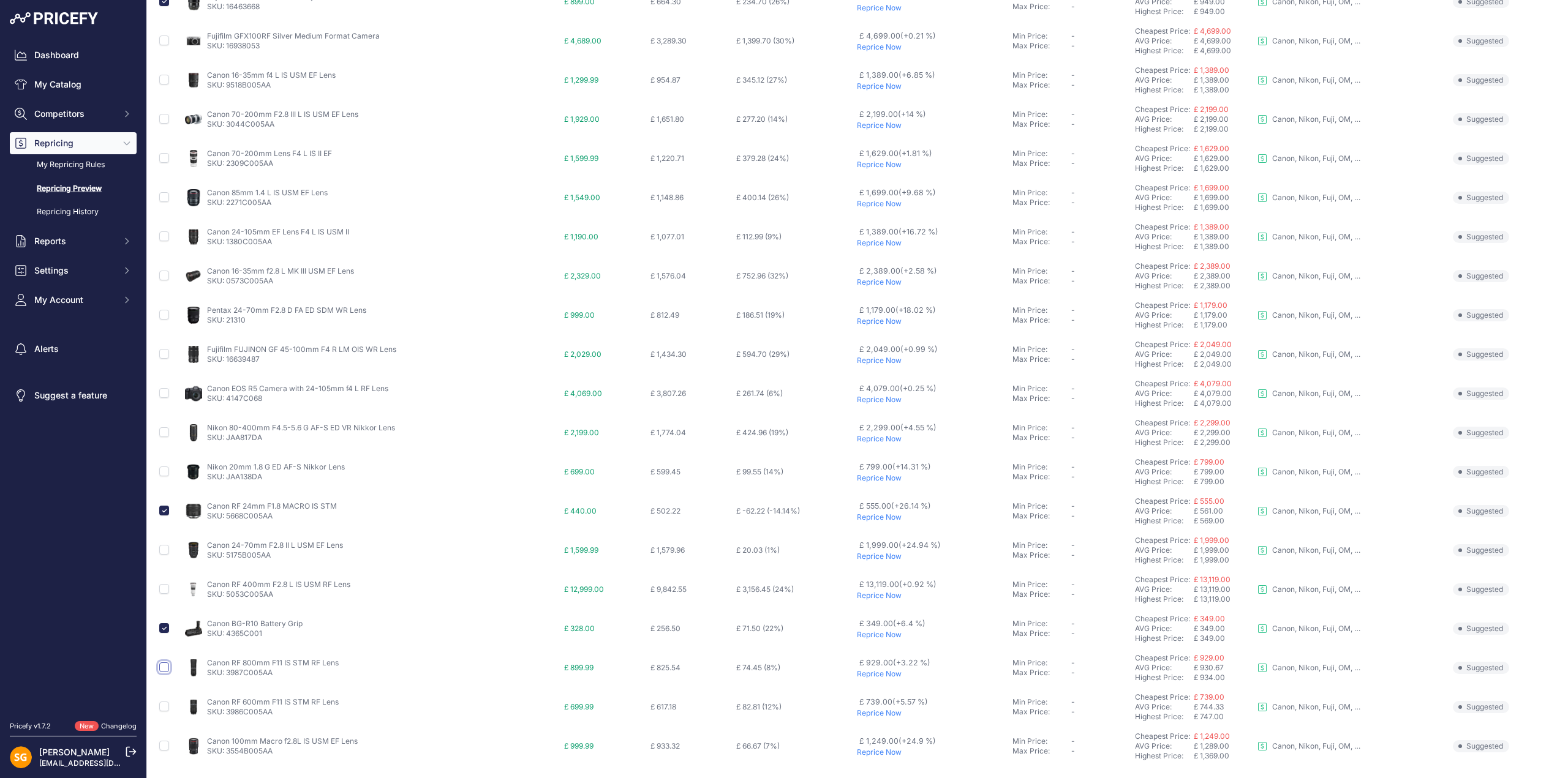
checkbox input "true"
click at [167, 708] on input "checkbox" at bounding box center [163, 706] width 10 height 10
checkbox input "true"
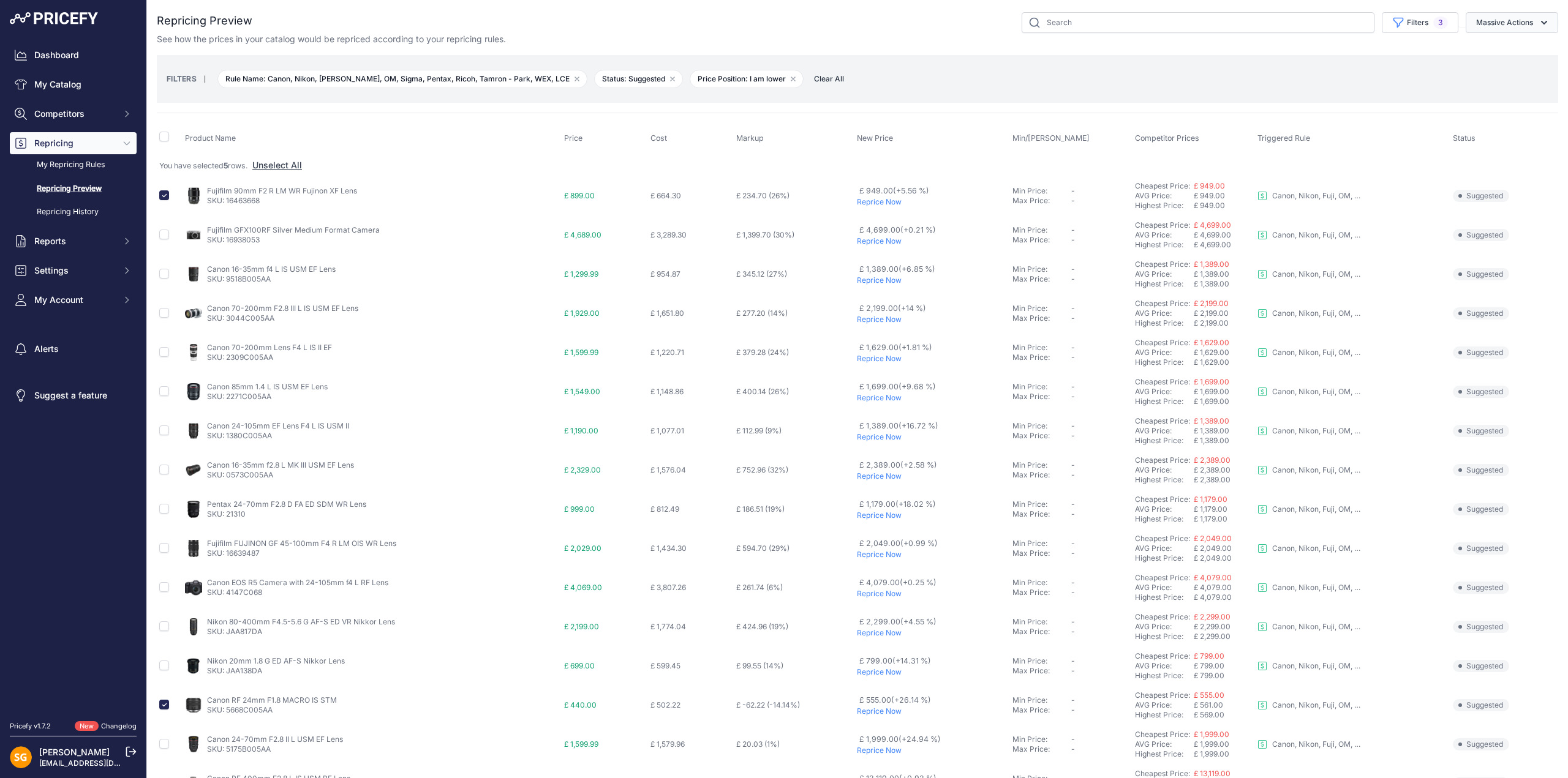
click at [1492, 25] on button "Massive Actions" at bounding box center [1512, 22] width 92 height 21
click at [1479, 51] on span "Reprice Now" at bounding box center [1496, 51] width 51 height 10
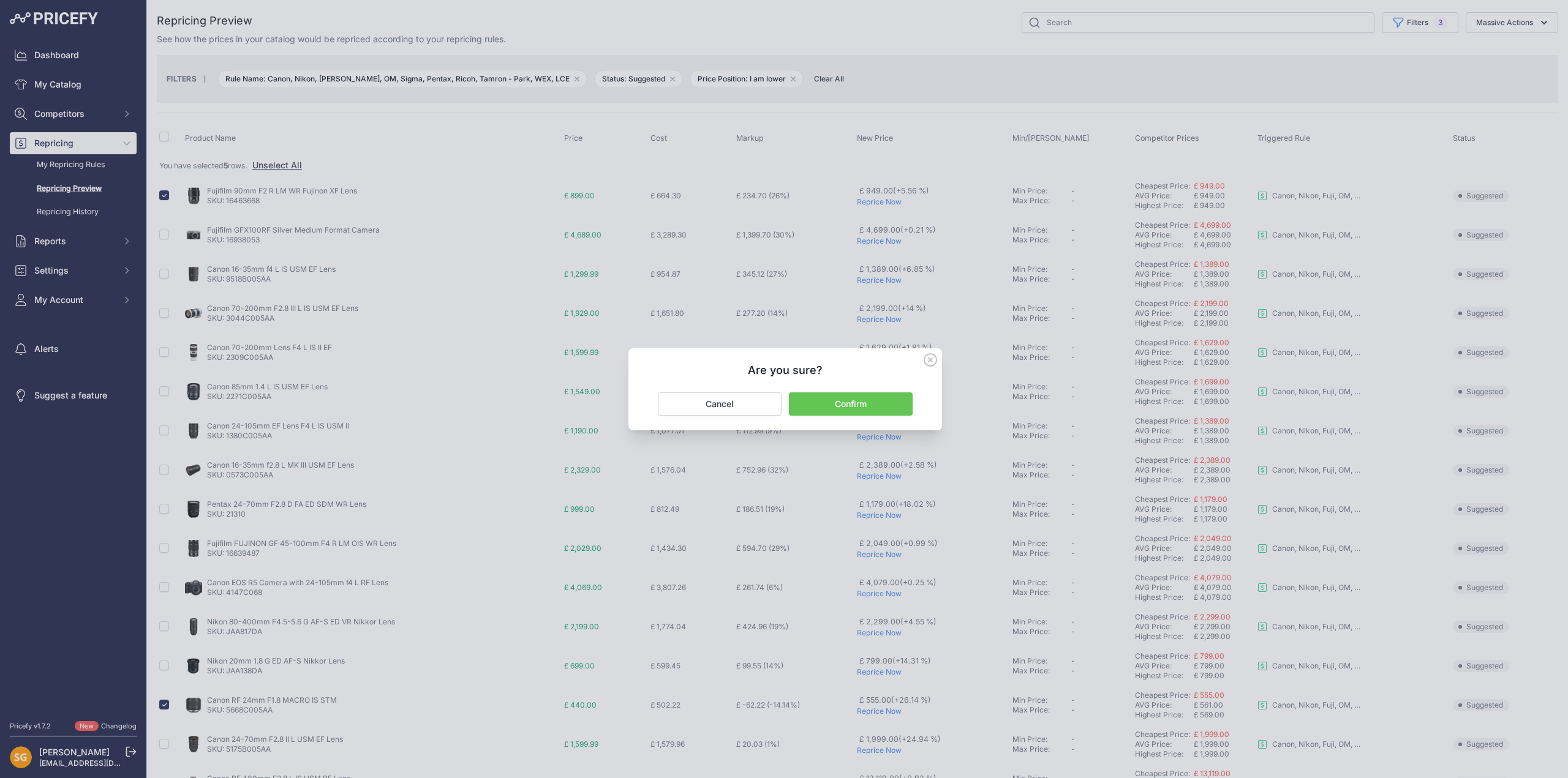
click at [869, 407] on button "Confirm" at bounding box center [851, 404] width 124 height 23
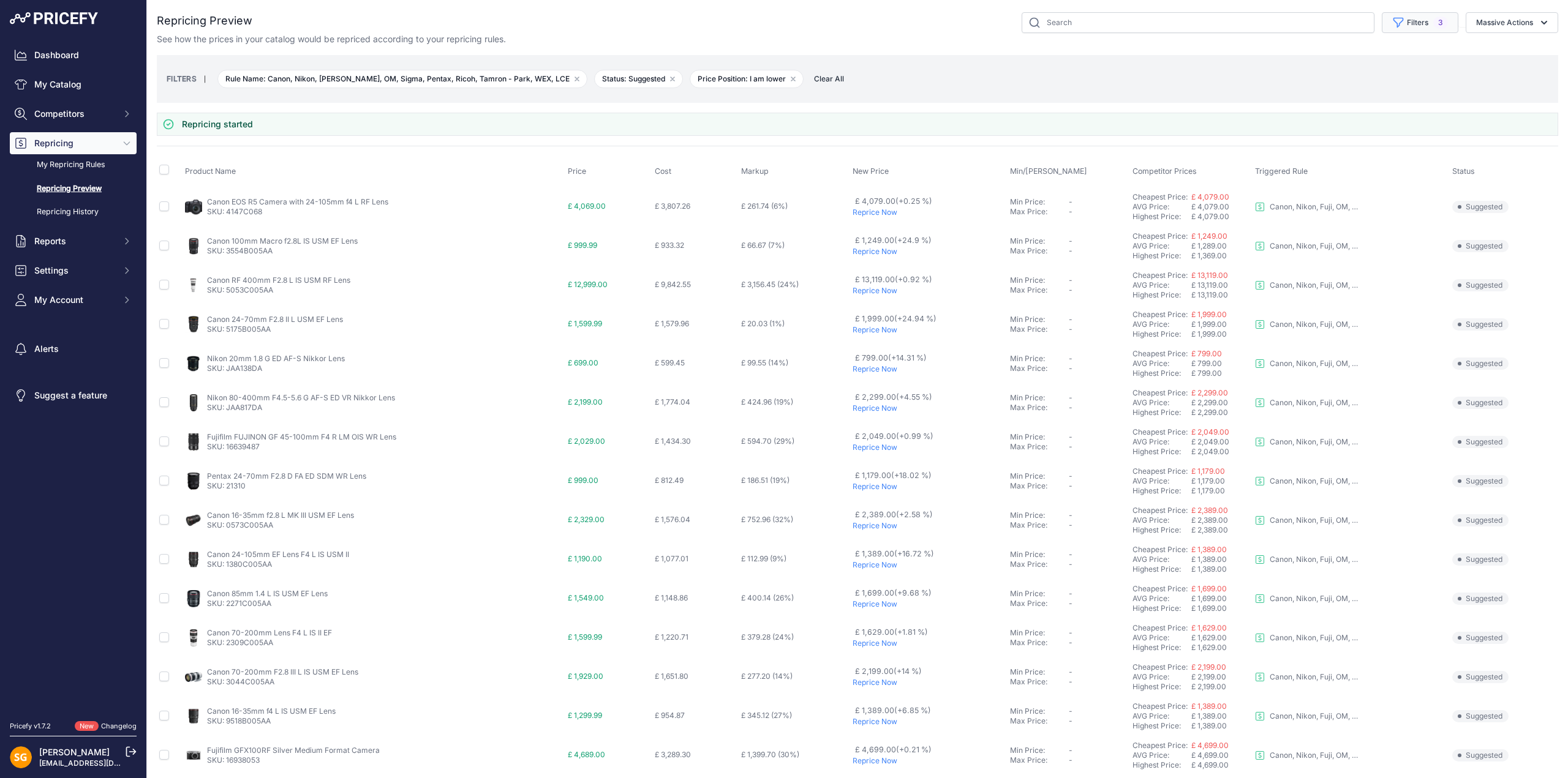
click at [1395, 19] on button "Filters 3" at bounding box center [1419, 22] width 76 height 21
click at [1346, 172] on select "Select an option I am higher Same price I am lower" at bounding box center [1389, 172] width 117 height 21
select select "1"
click at [1331, 161] on select "Select an option I am higher Same price I am lower" at bounding box center [1389, 172] width 117 height 21
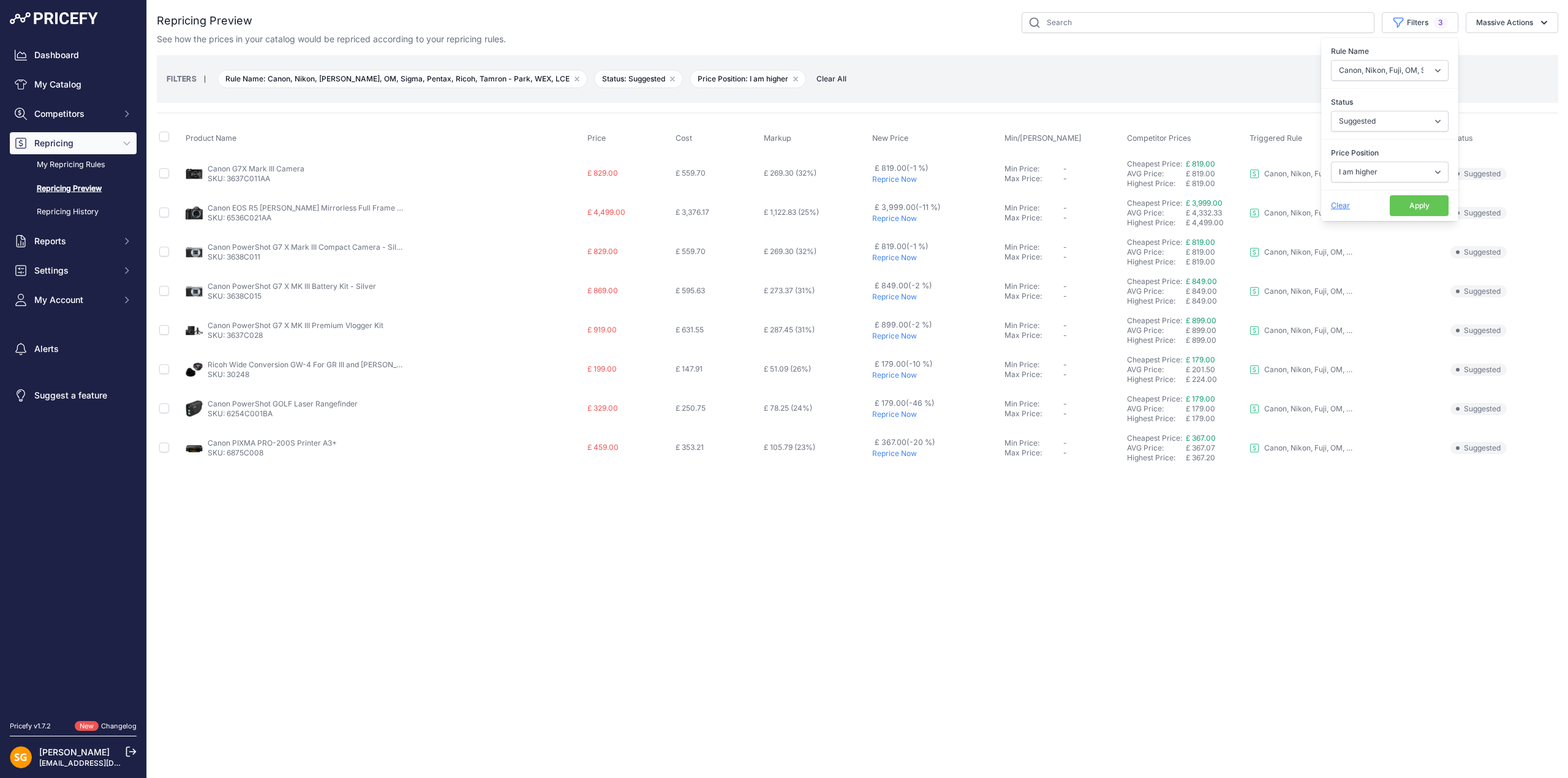
click at [533, 550] on div "Close You are not connected to the internet." at bounding box center [857, 389] width 1421 height 778
click at [1406, 21] on button "Filters 3" at bounding box center [1419, 22] width 76 height 21
click at [1382, 75] on select "Select an option 3LT - Match WEX Benro - WEX, Park, LCE Billingham - Match Chea…" at bounding box center [1389, 70] width 117 height 21
select select "7899"
click at [1331, 60] on select "Select an option 3LT - Match WEX Benro - WEX, Park, LCE Billingham - Match Chea…" at bounding box center [1389, 70] width 117 height 21
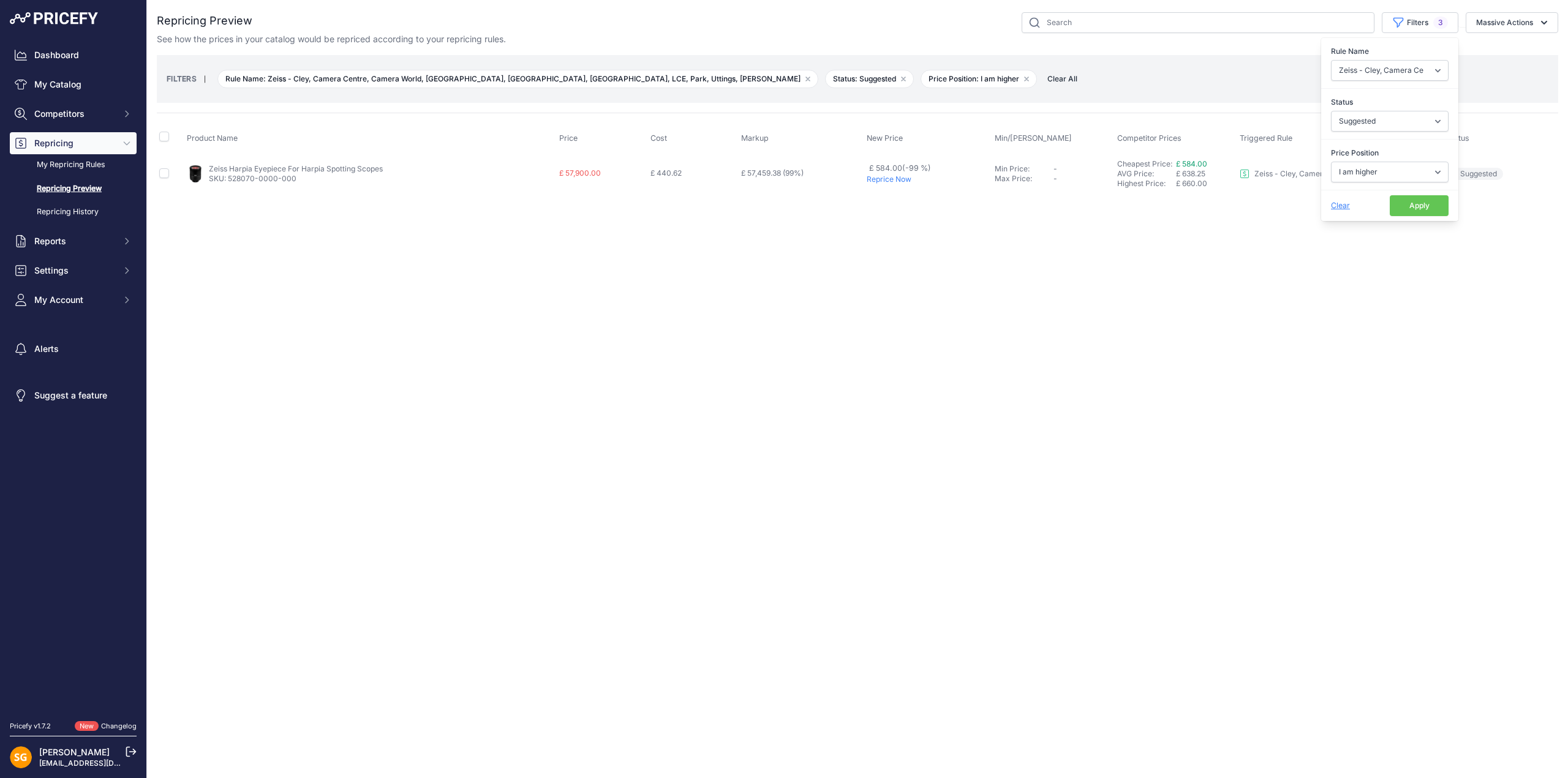
click at [280, 209] on div "Close You are not connected to the internet." at bounding box center [857, 389] width 1421 height 778
click at [885, 176] on p "Reprice Now" at bounding box center [928, 179] width 124 height 10
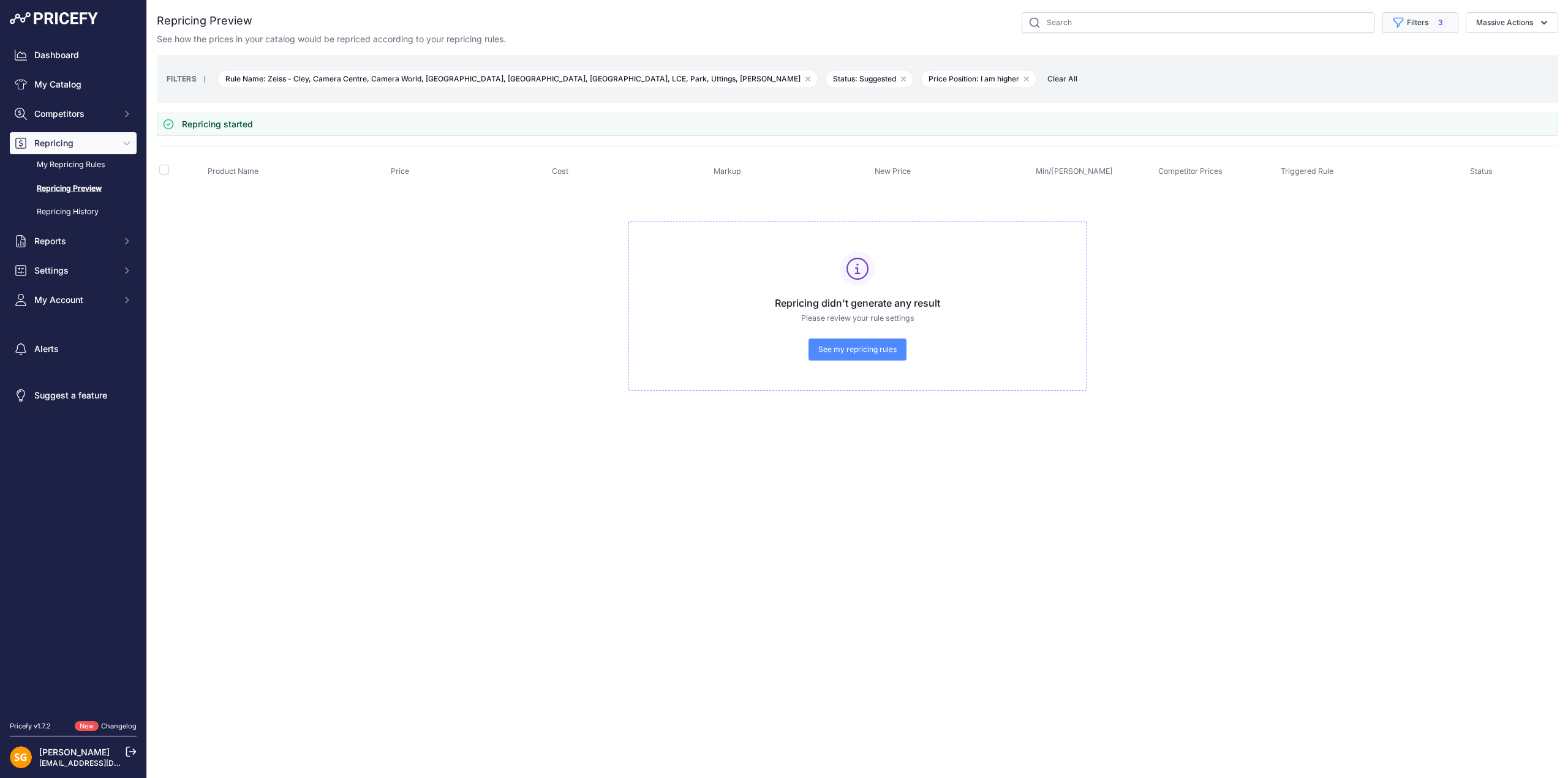
click at [1409, 21] on button "Filters 3" at bounding box center [1419, 22] width 76 height 21
click at [1371, 174] on select "Select an option I am higher Same price I am lower" at bounding box center [1389, 172] width 117 height 21
select select "0"
click at [1331, 161] on select "Select an option I am higher Same price I am lower" at bounding box center [1389, 172] width 117 height 21
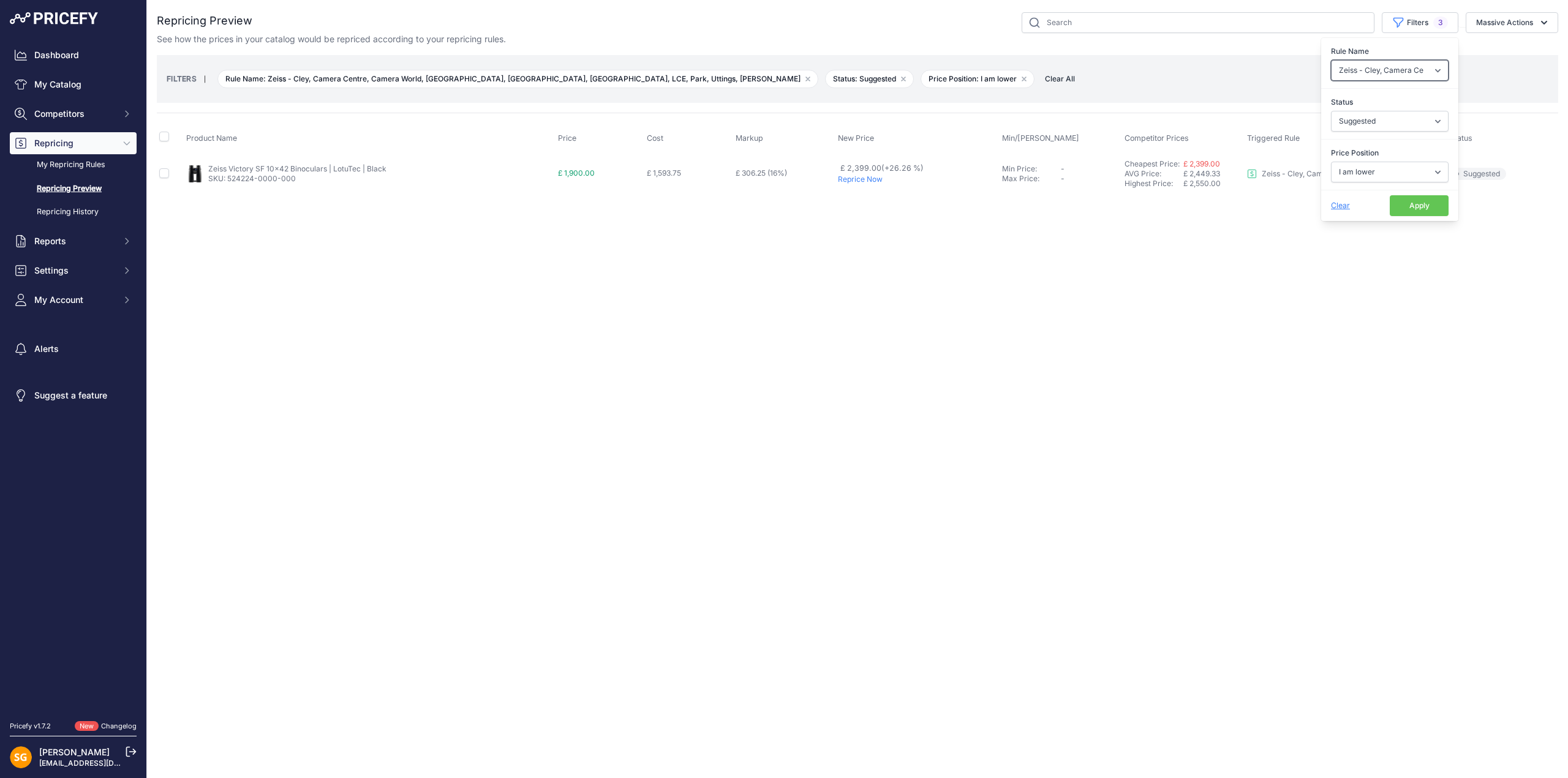
click at [1372, 63] on select "Select an option 3LT - Match WEX Benro - WEX, Park, LCE Billingham - Match Chea…" at bounding box center [1389, 70] width 117 height 21
select select "7765"
click at [1331, 60] on select "Select an option 3LT - Match WEX Benro - WEX, Park, LCE Billingham - Match Chea…" at bounding box center [1389, 70] width 117 height 21
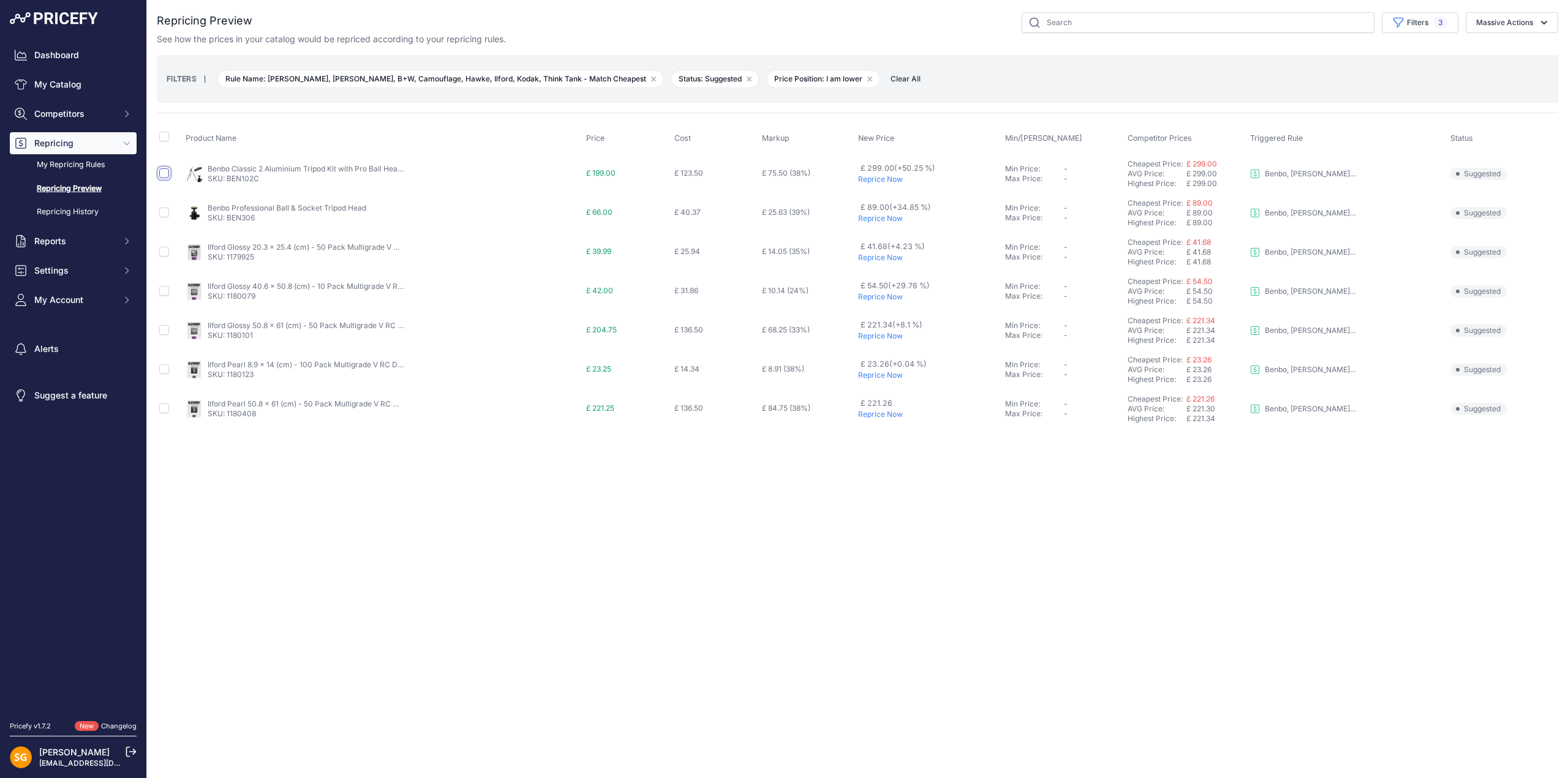
click at [162, 173] on input "checkbox" at bounding box center [163, 173] width 10 height 10
checkbox input "true"
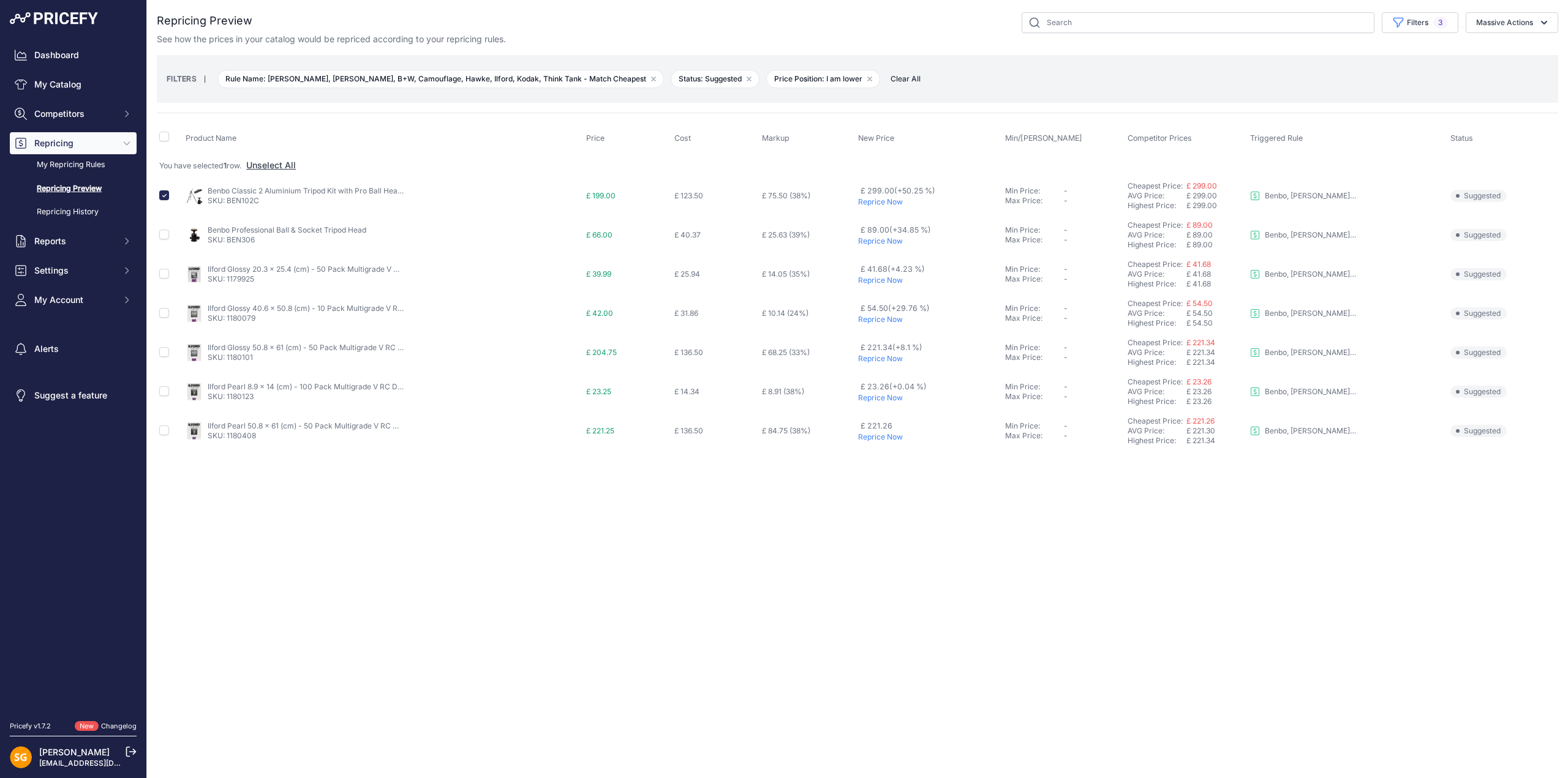
click at [171, 236] on td at bounding box center [170, 235] width 26 height 39
click at [166, 235] on input "checkbox" at bounding box center [163, 234] width 10 height 10
checkbox input "true"
click at [1519, 10] on div "You are not connected to the internet. Repricing Preview" at bounding box center [858, 231] width 1401 height 463
click at [1515, 17] on button "Massive Actions" at bounding box center [1512, 22] width 92 height 21
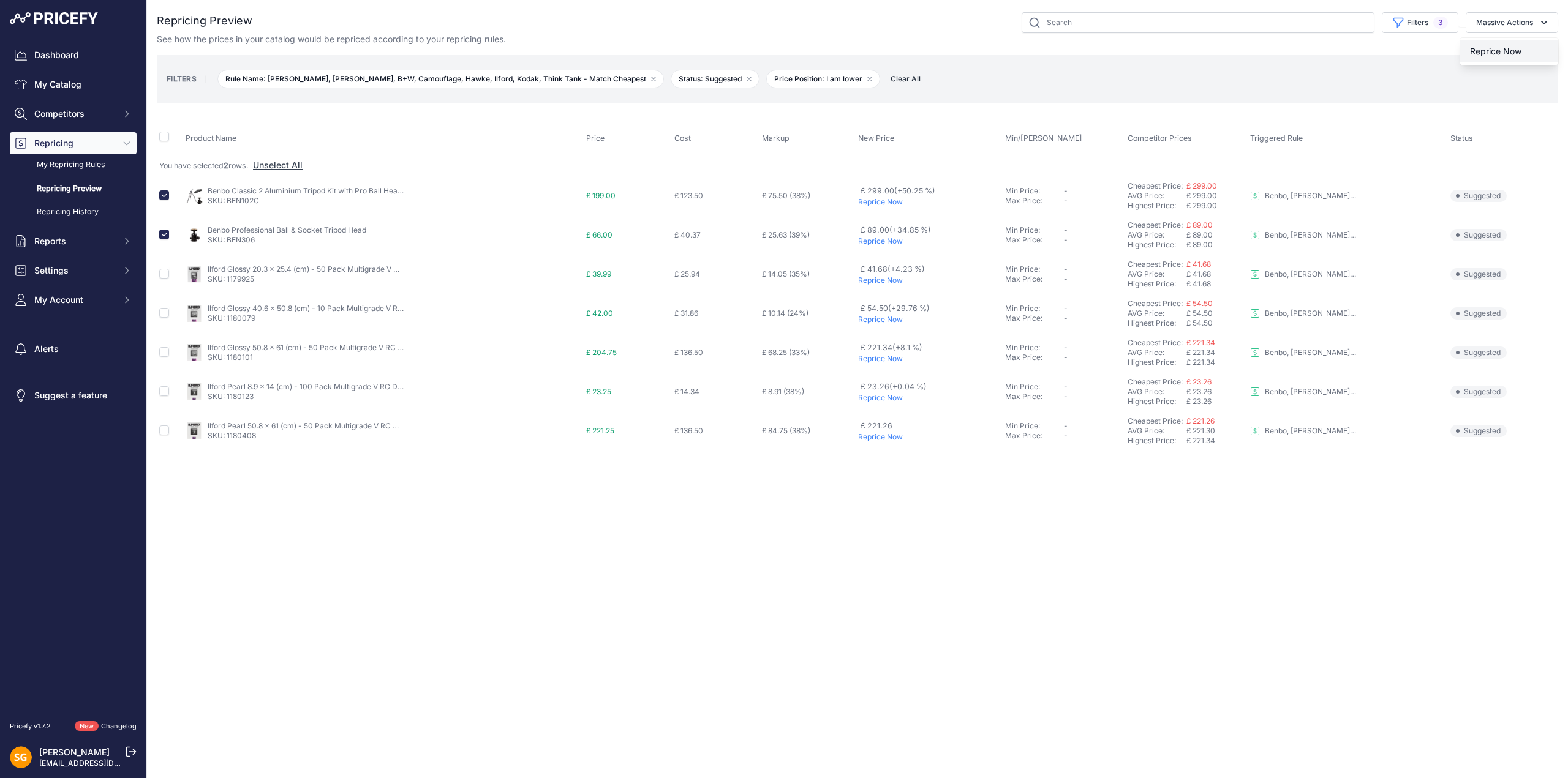
click at [1506, 46] on button "Reprice Now" at bounding box center [1509, 51] width 98 height 22
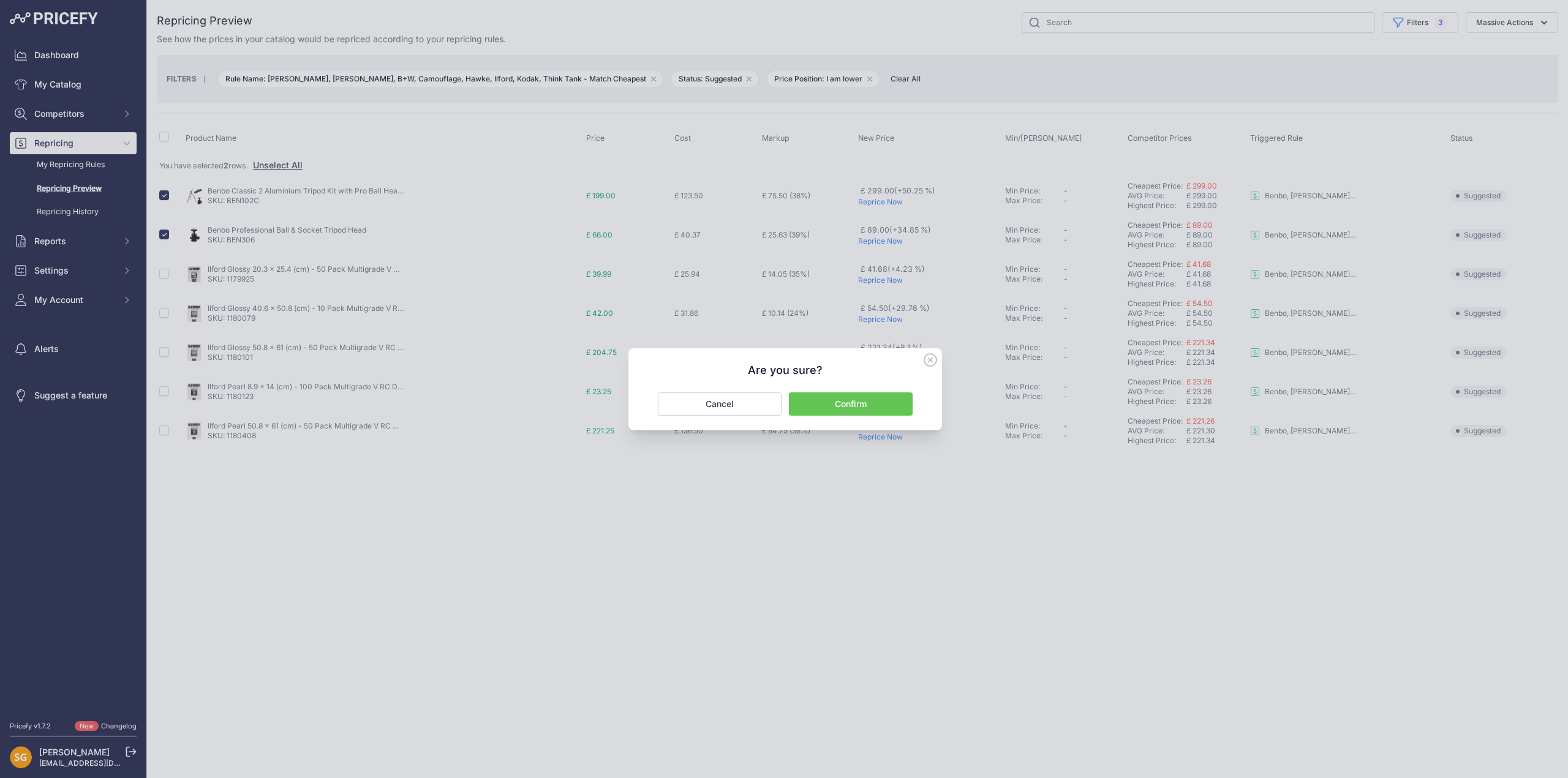
click at [852, 404] on button "Confirm" at bounding box center [851, 404] width 124 height 23
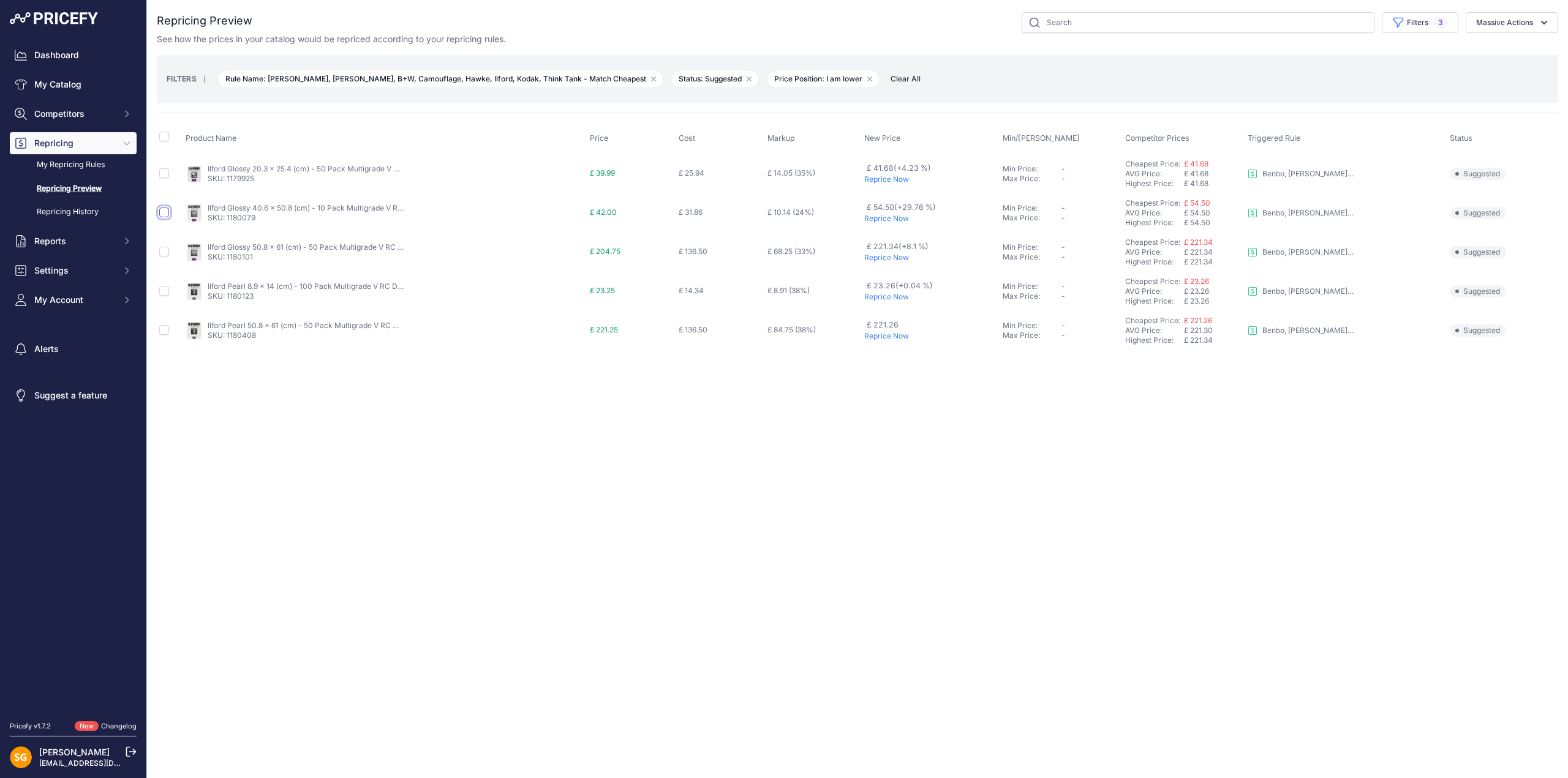
click at [165, 215] on input "checkbox" at bounding box center [163, 212] width 10 height 10
checkbox input "true"
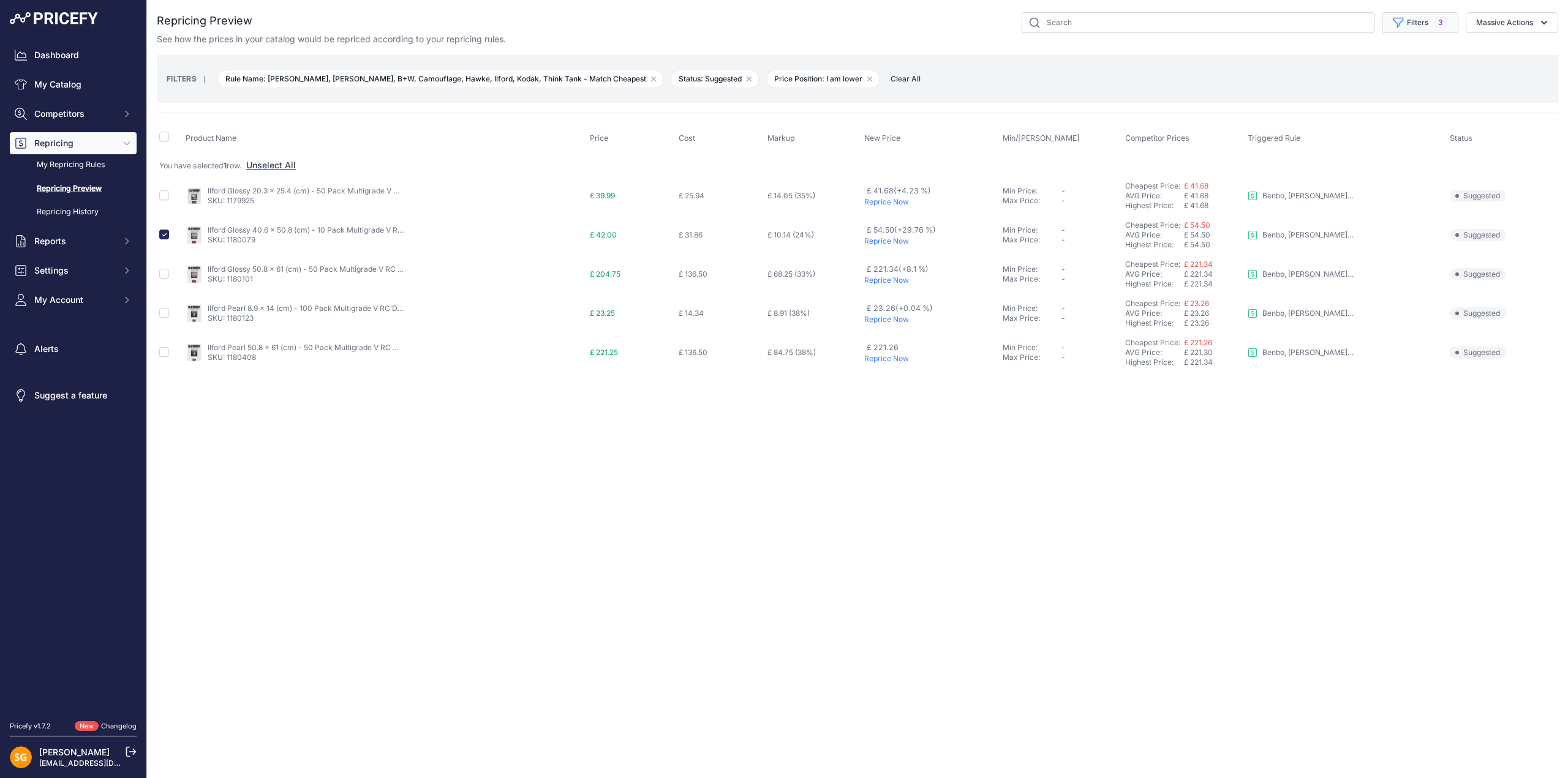
click at [1417, 17] on button "Filters 3" at bounding box center [1419, 22] width 76 height 21
click at [1370, 172] on select "Select an option I am higher Same price I am lower" at bounding box center [1389, 172] width 117 height 21
select select "1"
click at [1331, 161] on select "Select an option I am higher Same price I am lower" at bounding box center [1389, 172] width 117 height 21
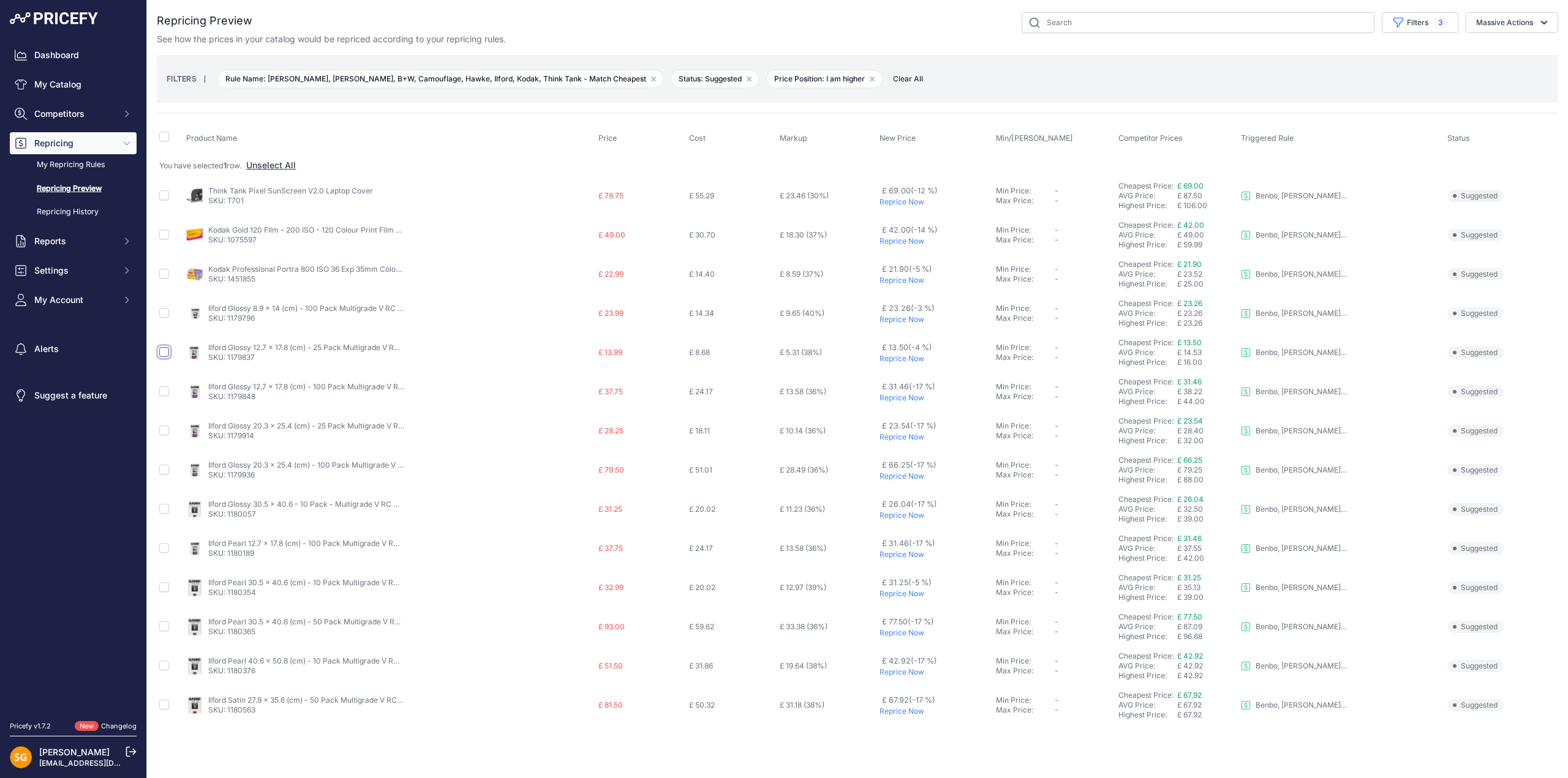
click at [167, 350] on input "checkbox" at bounding box center [163, 352] width 10 height 10
checkbox input "true"
click at [163, 311] on input "checkbox" at bounding box center [163, 313] width 10 height 10
checkbox input "true"
click at [1498, 24] on button "Massive Actions" at bounding box center [1512, 22] width 92 height 21
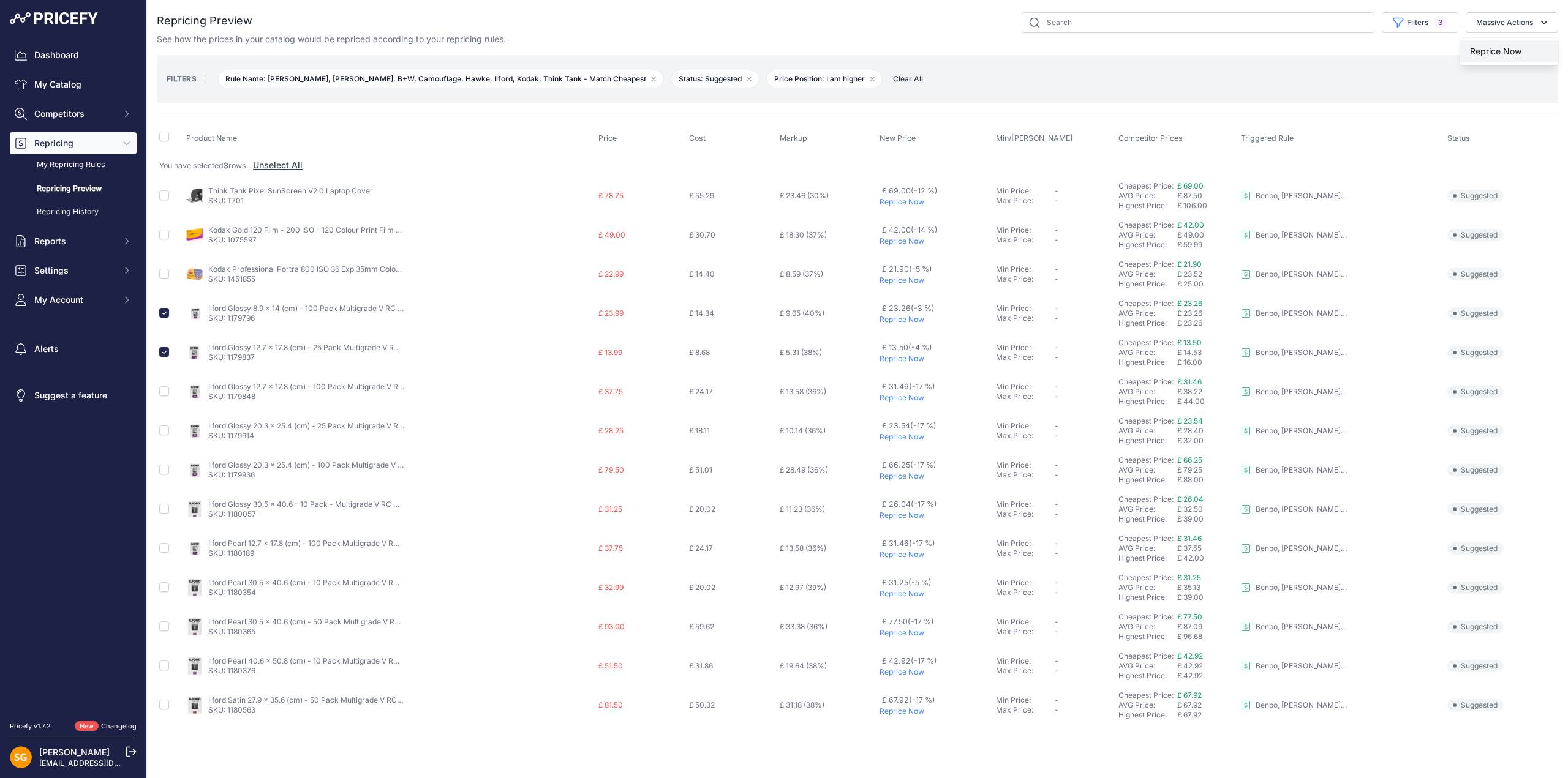
click at [1497, 51] on span "Reprice Now" at bounding box center [1496, 51] width 51 height 10
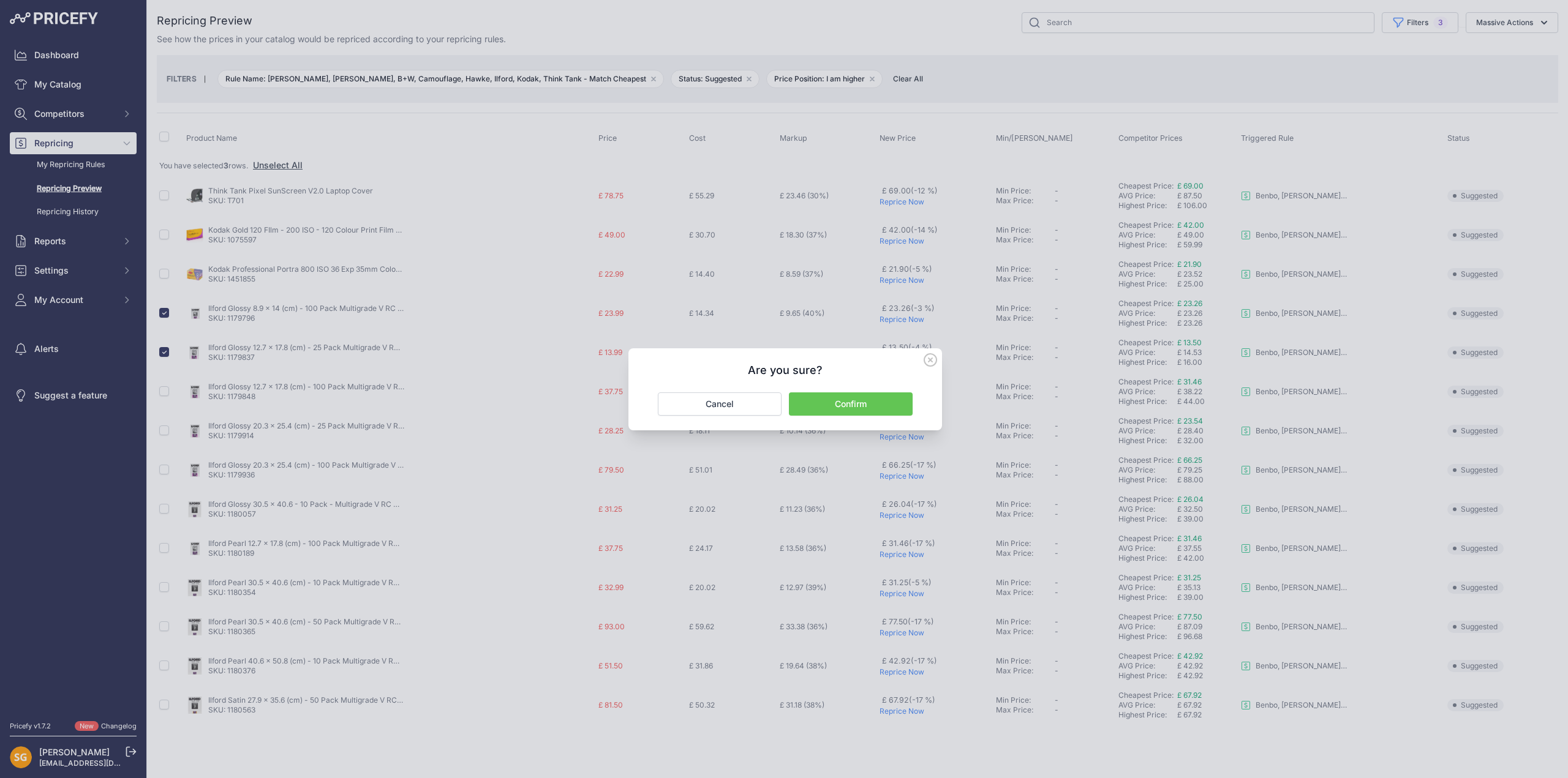
click at [869, 399] on button "Confirm" at bounding box center [851, 404] width 124 height 23
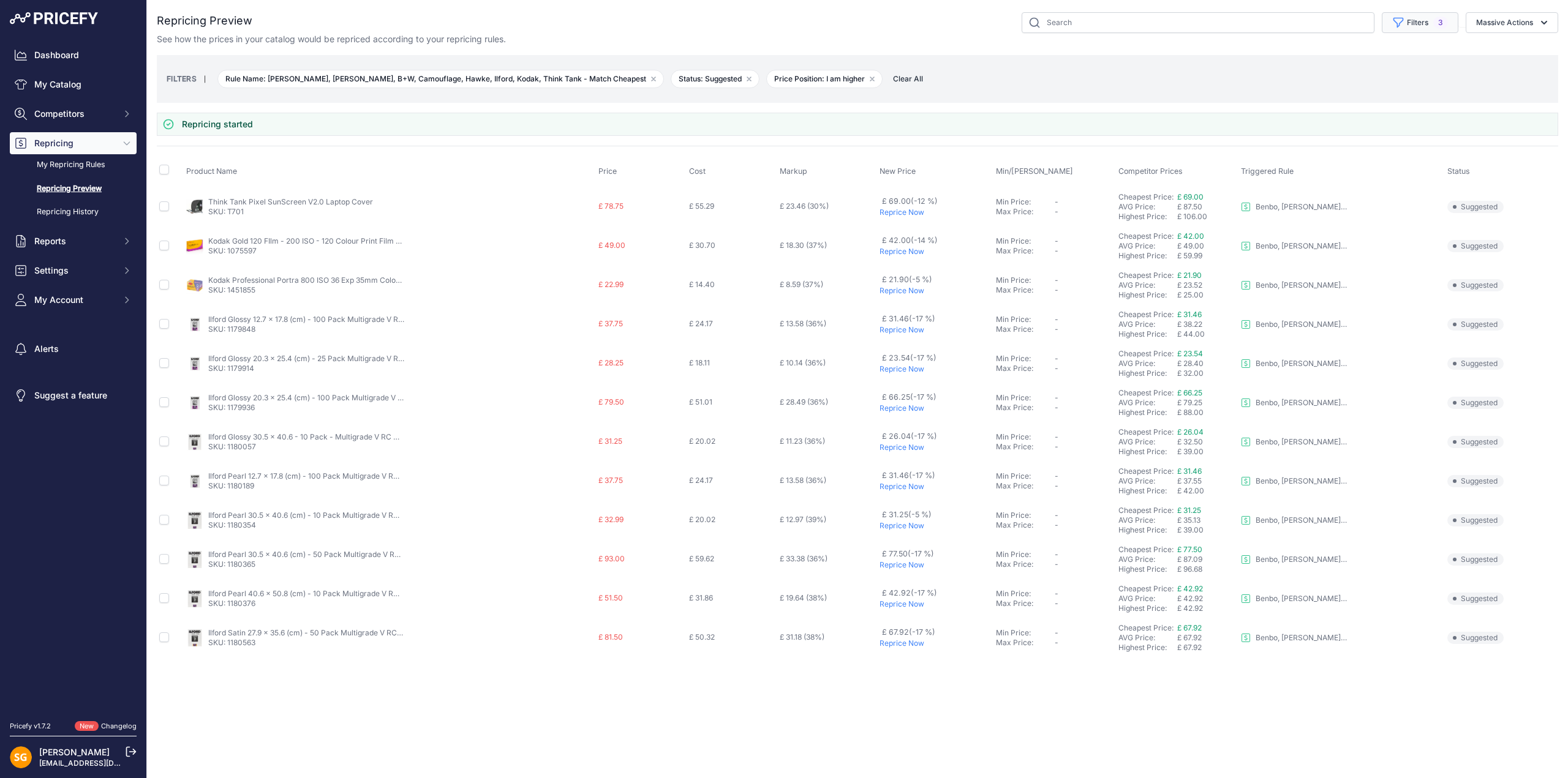
click at [1422, 21] on button "Filters 3" at bounding box center [1419, 22] width 76 height 21
click at [1392, 71] on select "Select an option 3LT - Match WEX Benro - WEX, Park, LCE Billingham - Match Chea…" at bounding box center [1389, 70] width 117 height 21
select select "7650"
click at [1331, 60] on select "Select an option 3LT - Match WEX Benro - WEX, Park, LCE Billingham - Match Chea…" at bounding box center [1389, 70] width 117 height 21
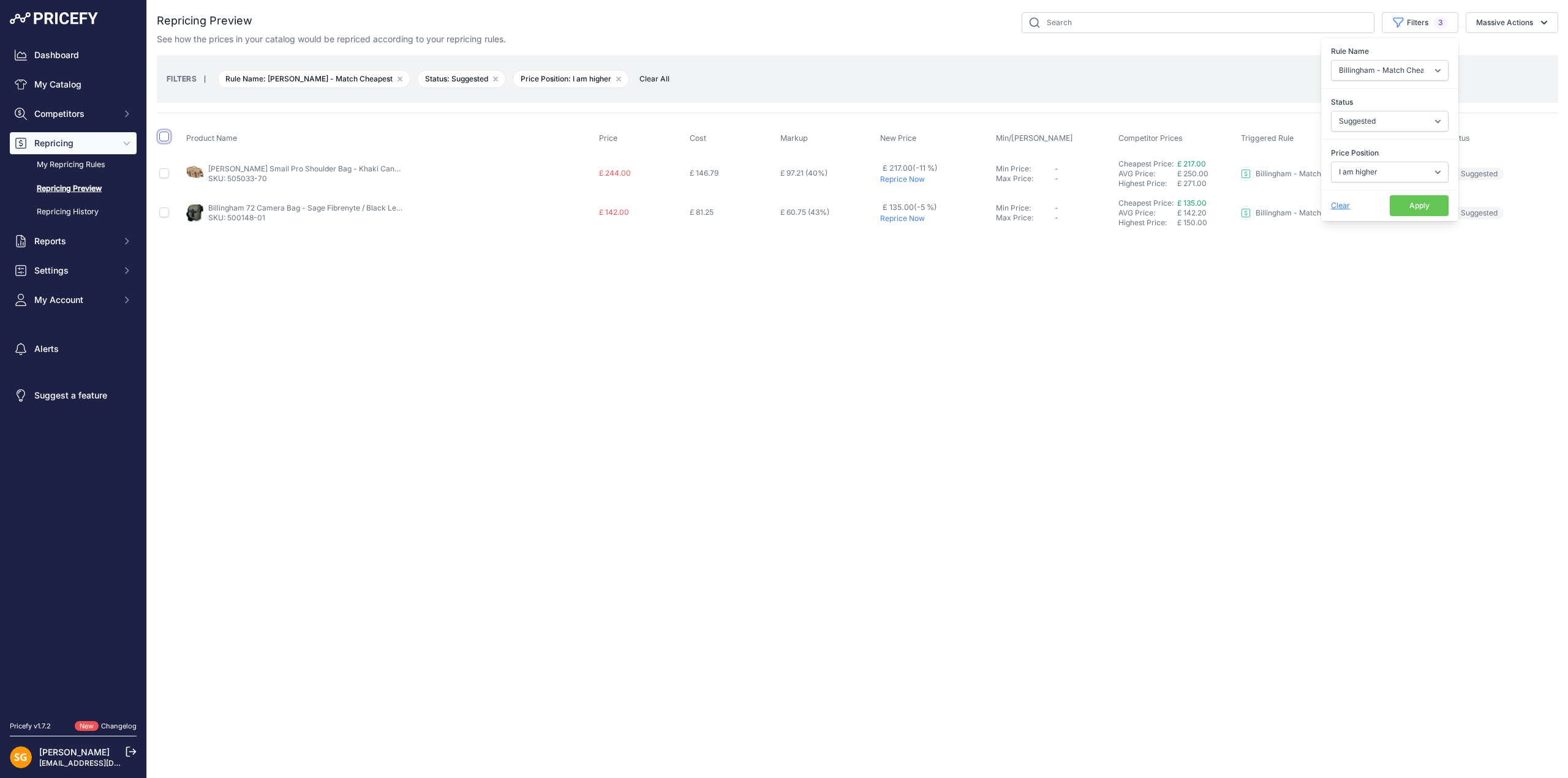
click at [163, 136] on input "checkbox" at bounding box center [163, 136] width 10 height 10
checkbox input "true"
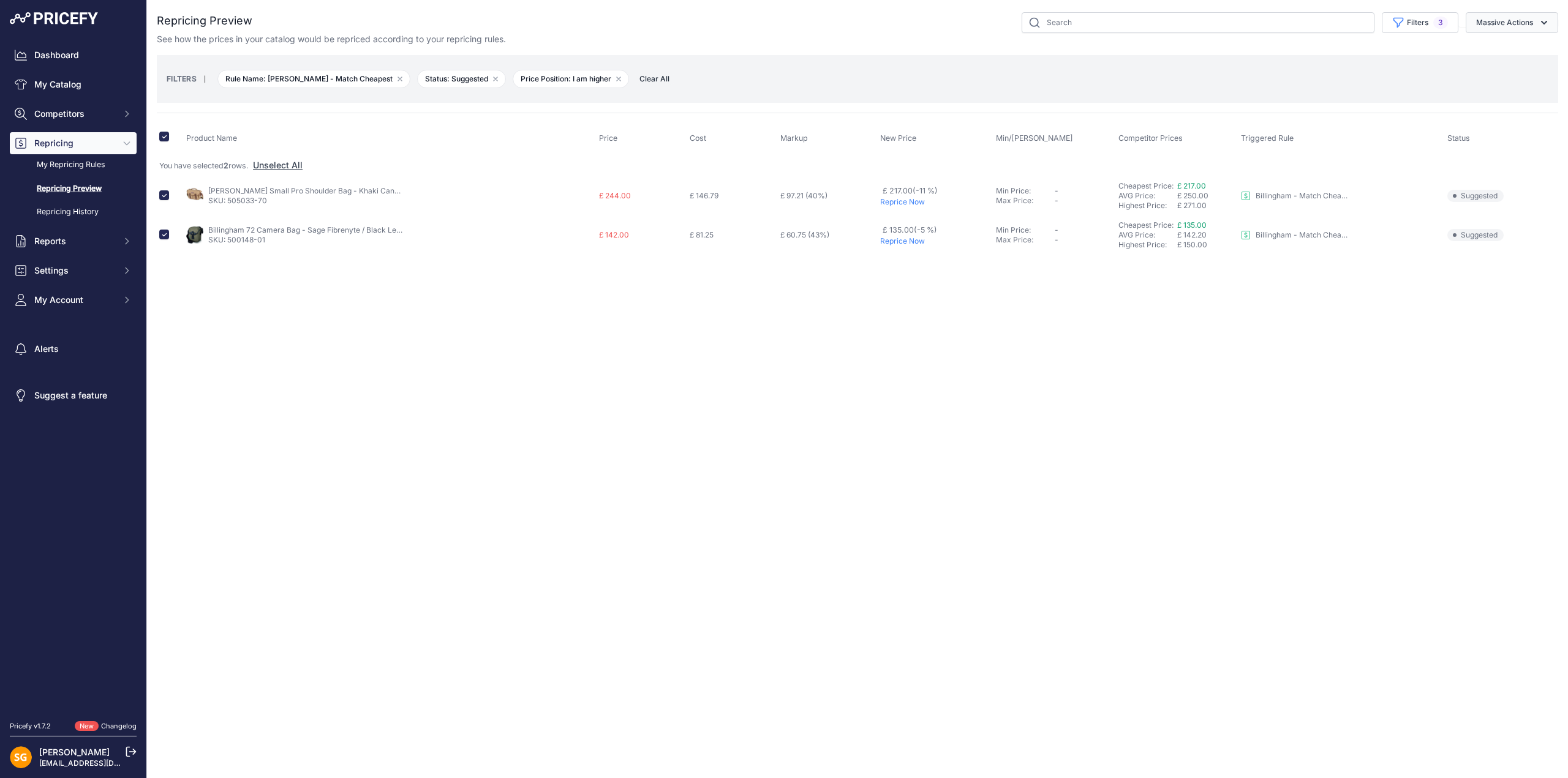
click at [1529, 22] on button "Massive Actions" at bounding box center [1512, 22] width 92 height 21
click at [1503, 58] on button "Reprice Now" at bounding box center [1509, 51] width 98 height 22
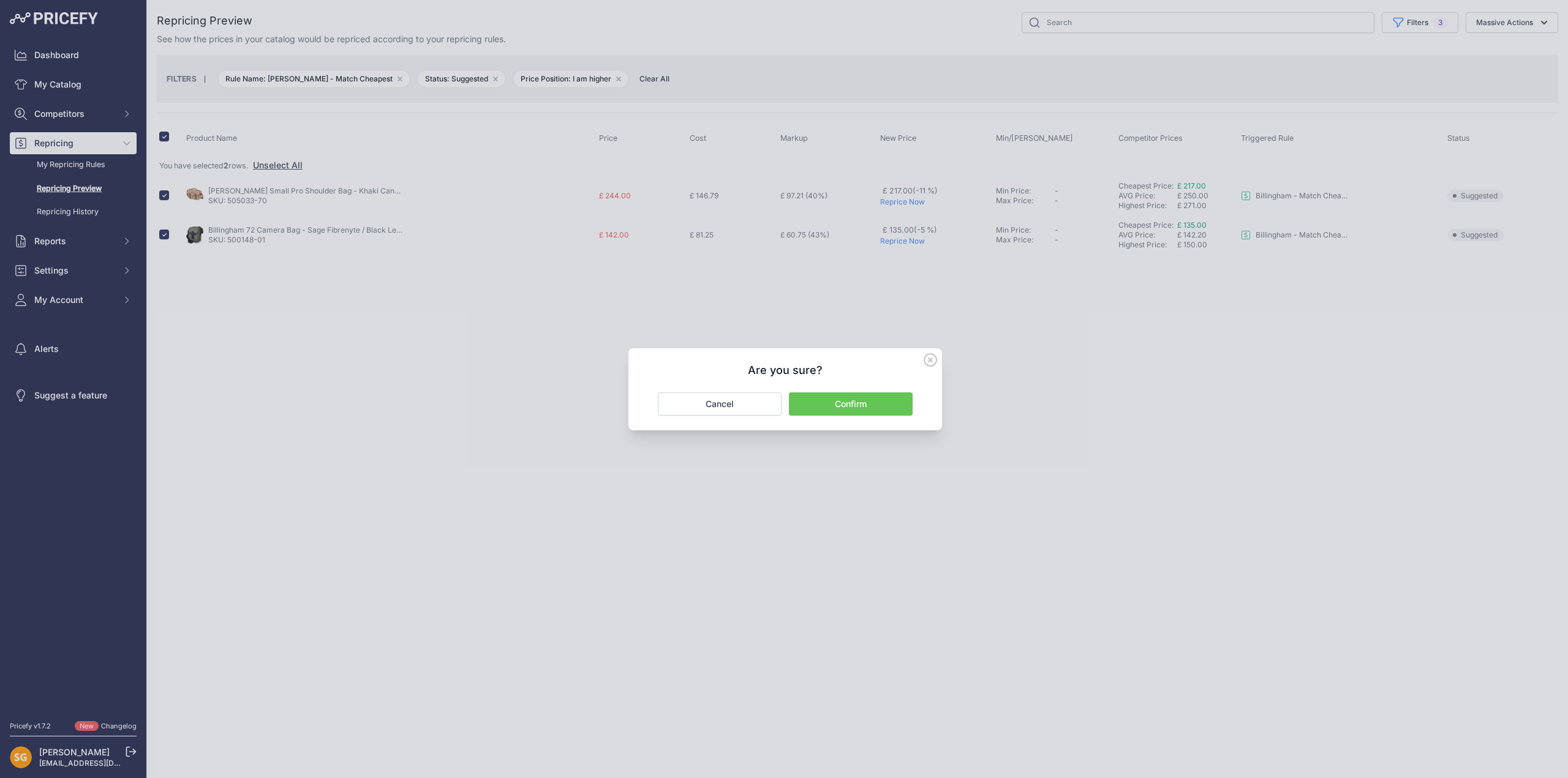
click at [845, 408] on button "Confirm" at bounding box center [851, 404] width 124 height 23
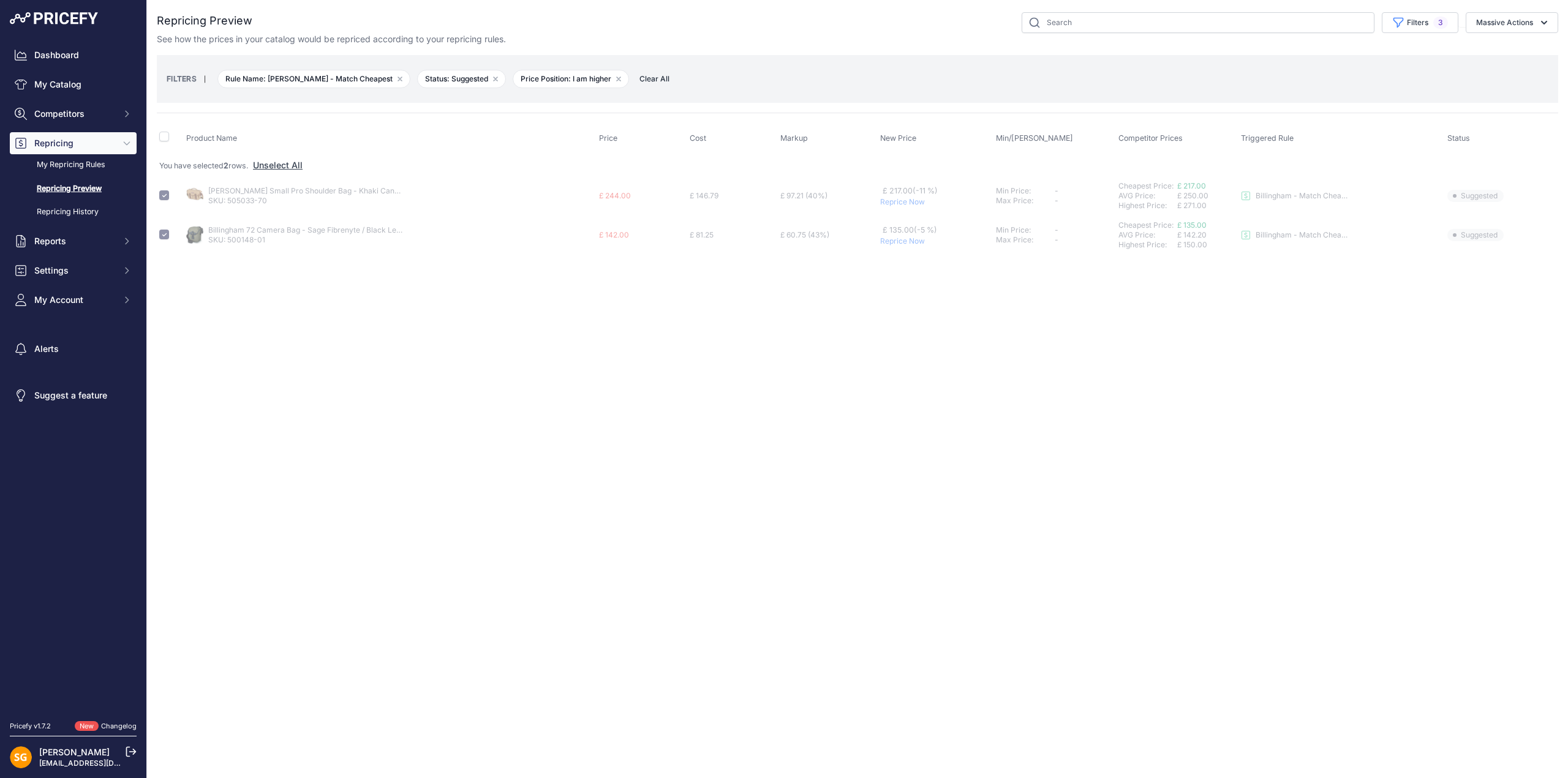
checkbox input "false"
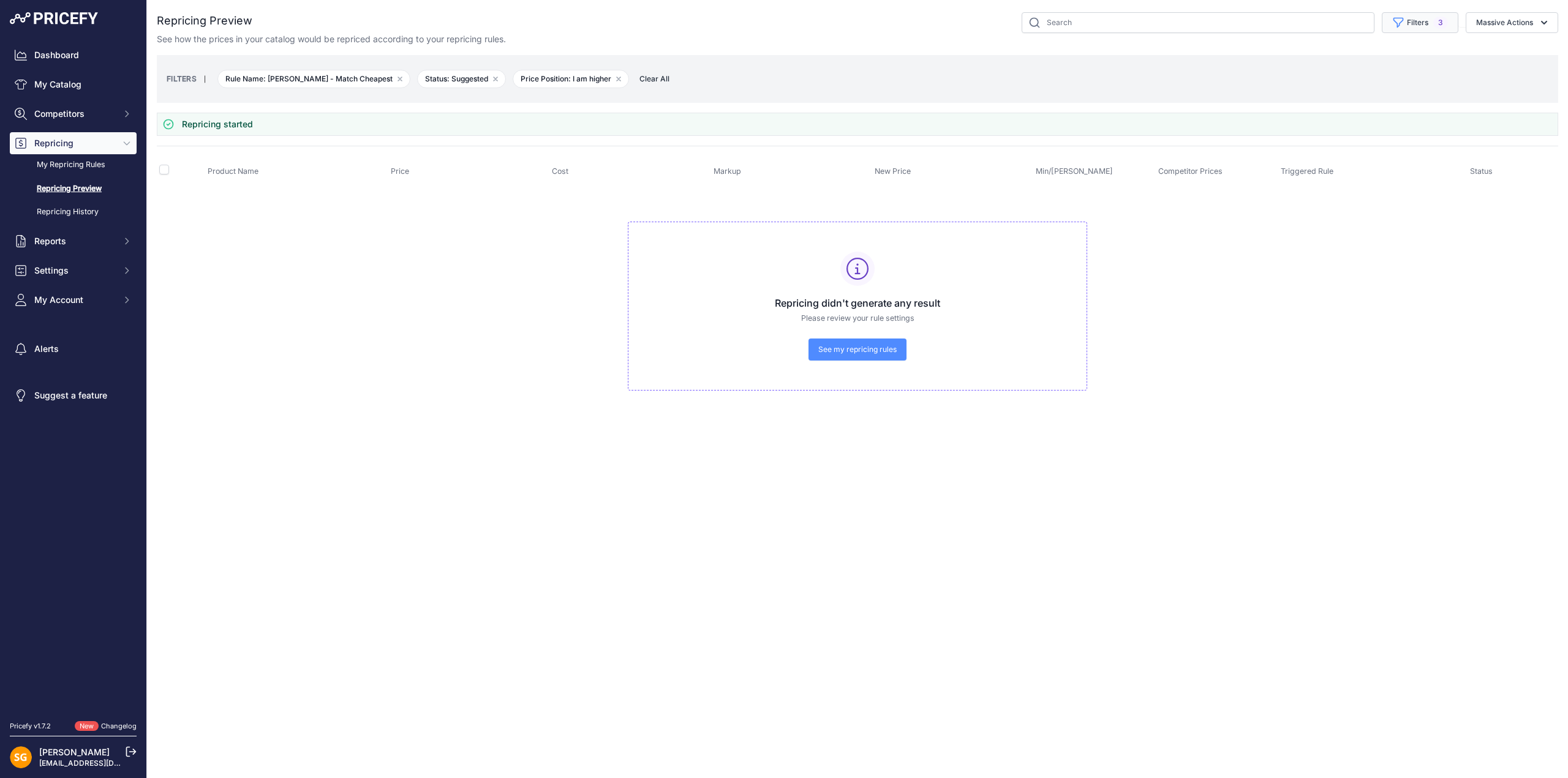
click at [1438, 17] on span "3" at bounding box center [1440, 22] width 15 height 12
click at [1363, 175] on select "Select an option I am higher Same price I am lower" at bounding box center [1389, 172] width 117 height 21
select select "0"
click at [1331, 161] on select "Select an option I am higher Same price I am lower" at bounding box center [1389, 172] width 117 height 21
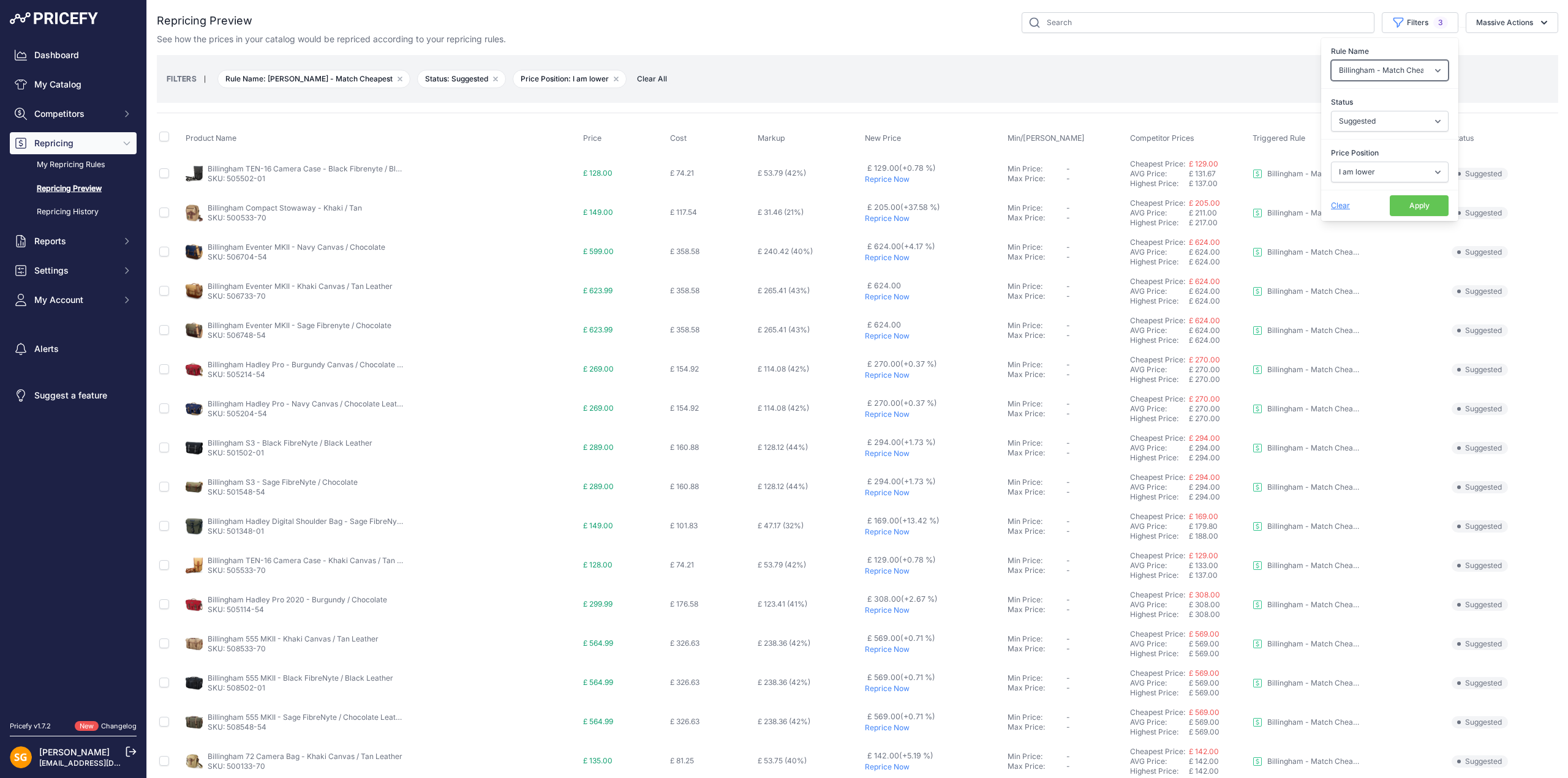
click at [1373, 75] on select "Select an option 3LT - Match WEX Benro - WEX, Park, LCE Billingham - Match Chea…" at bounding box center [1389, 70] width 117 height 21
select select "7636"
click at [1331, 60] on select "Select an option 3LT - Match WEX Benro - WEX, Park, LCE Billingham - Match Chea…" at bounding box center [1389, 70] width 117 height 21
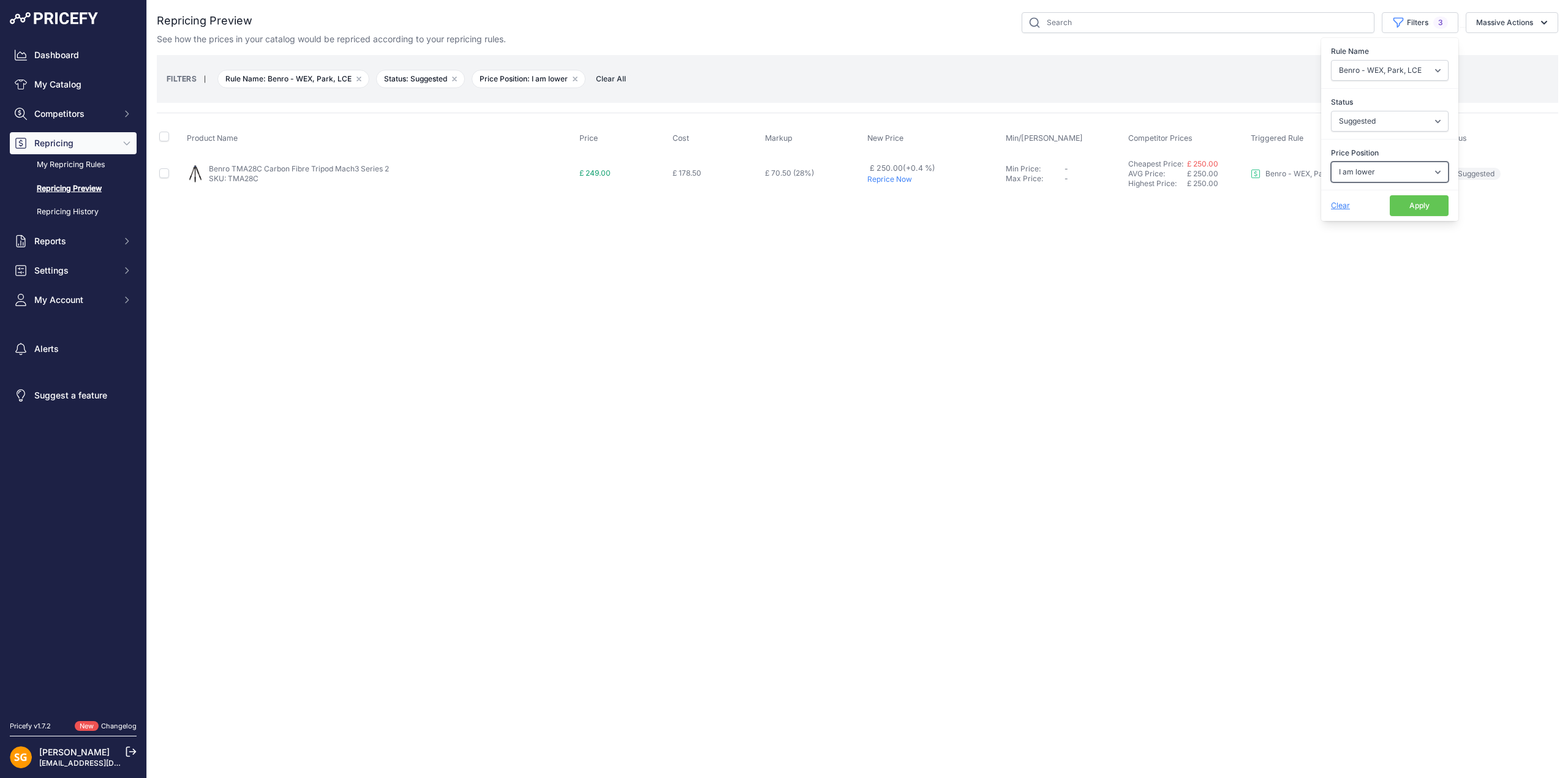
click at [1376, 174] on select "Select an option I am higher Same price I am lower" at bounding box center [1389, 172] width 117 height 21
select select "1"
click at [1331, 161] on select "Select an option I am higher Same price I am lower" at bounding box center [1389, 172] width 117 height 21
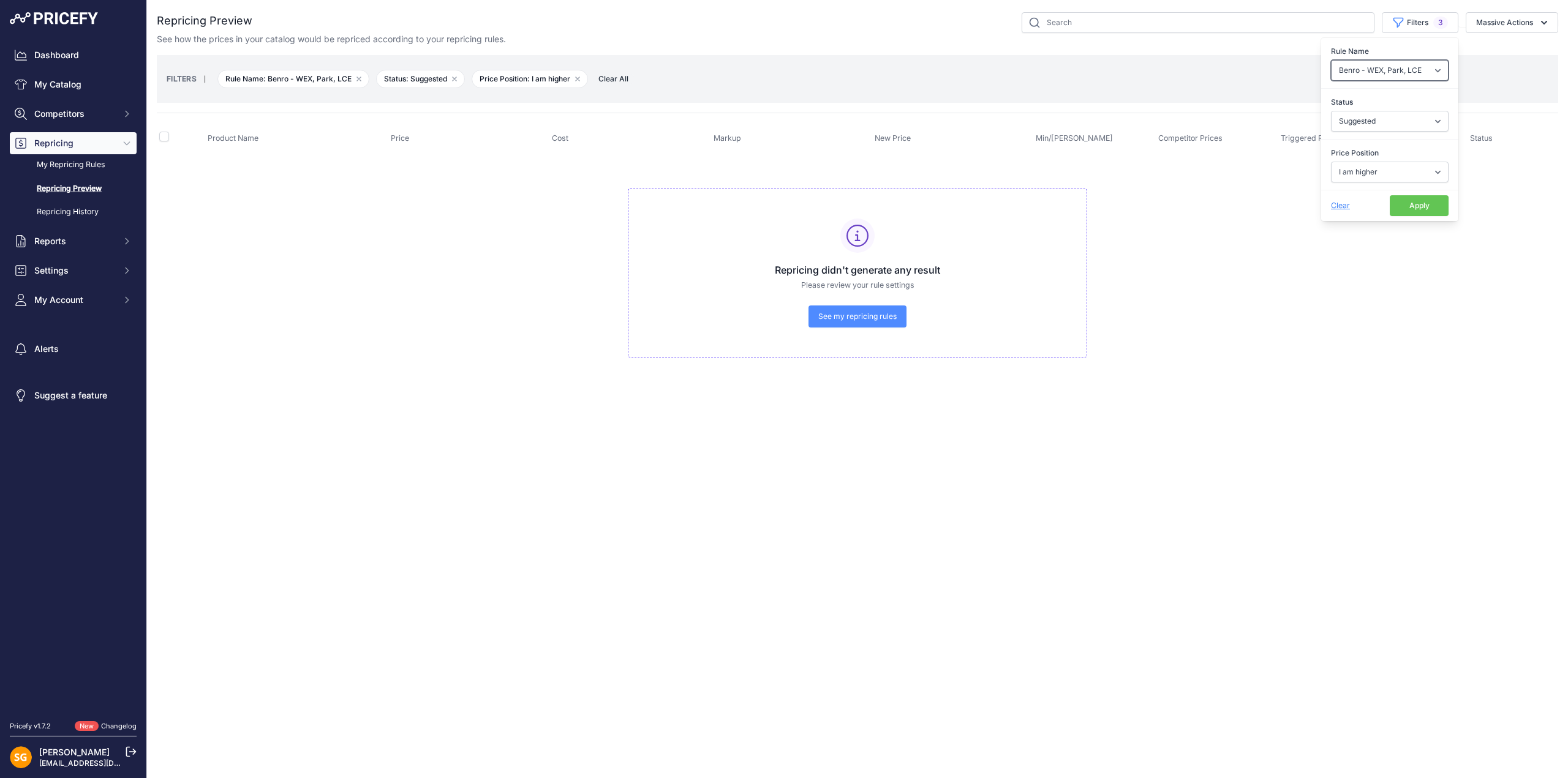
click at [1390, 71] on select "Select an option 3LT - Match WEX Benro - WEX, Park, LCE Billingham - Match Chea…" at bounding box center [1389, 70] width 117 height 21
select select "7436"
click at [1331, 60] on select "Select an option 3LT - Match WEX Benro - WEX, Park, LCE Billingham - Match Chea…" at bounding box center [1389, 70] width 117 height 21
click at [1382, 172] on select "Select an option I am higher Same price I am lower" at bounding box center [1389, 172] width 117 height 21
select select "0"
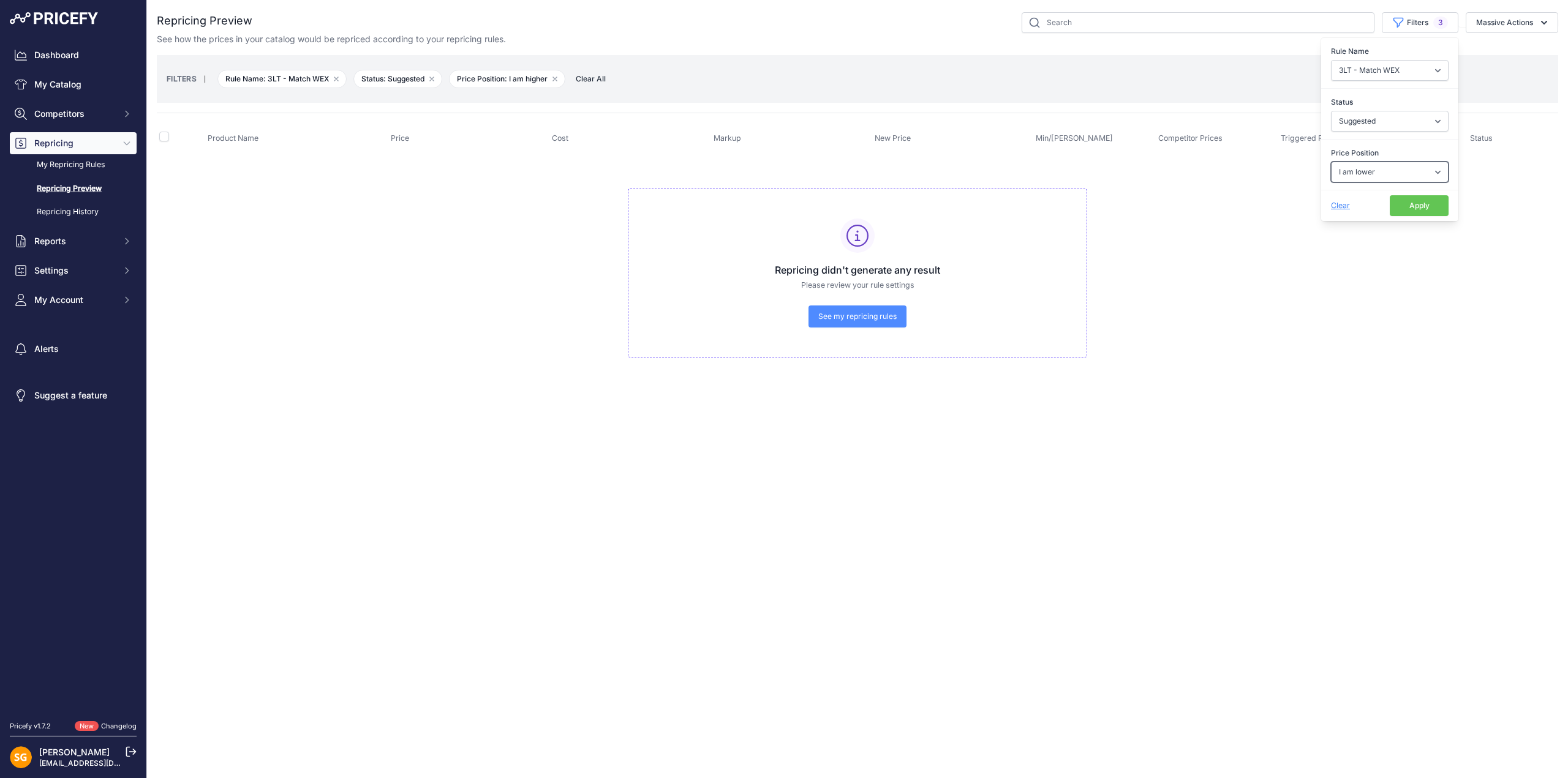
click at [1331, 161] on select "Select an option I am higher Same price I am lower" at bounding box center [1389, 172] width 117 height 21
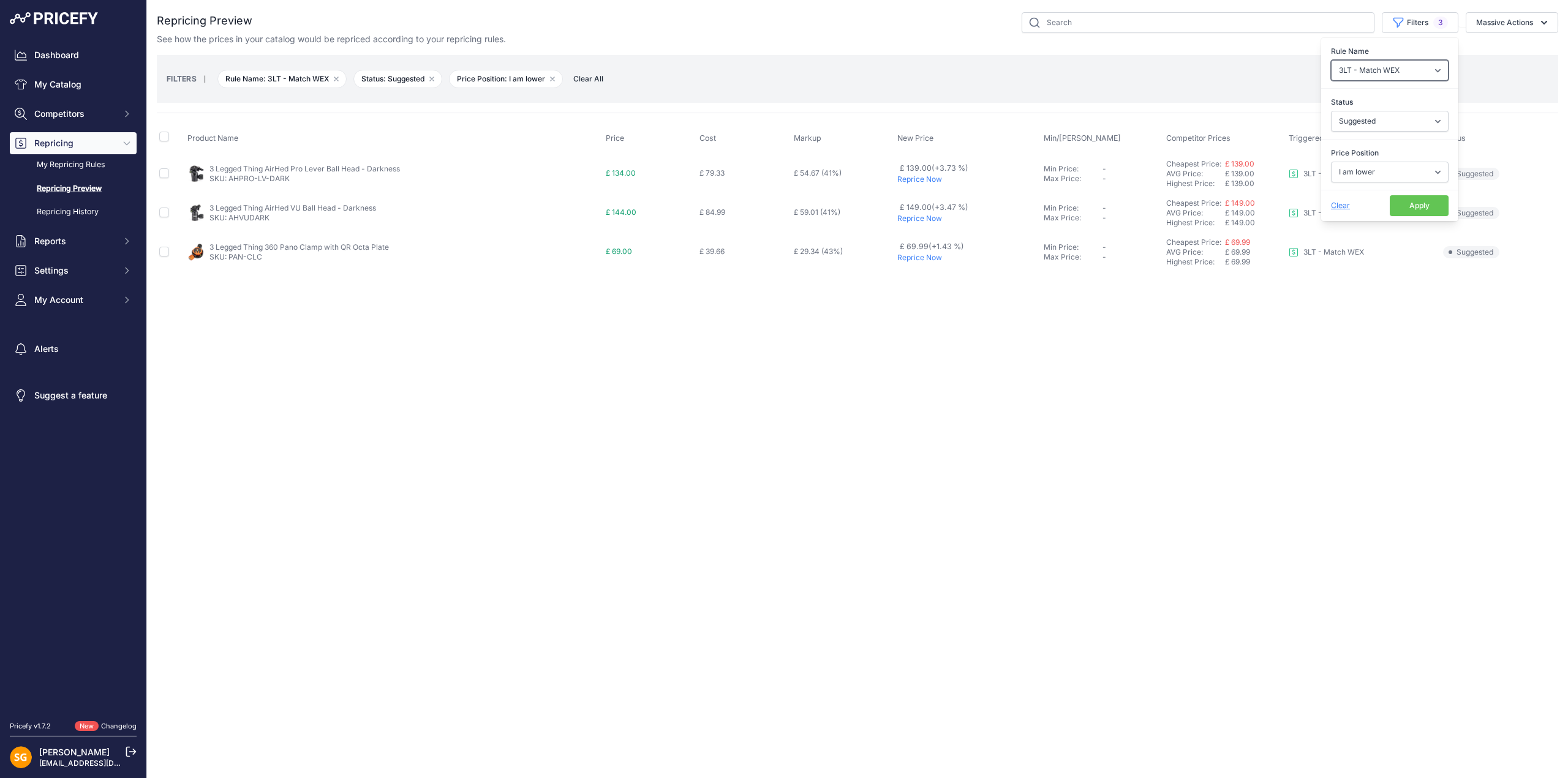
click at [1371, 69] on select "Select an option 3LT - Match WEX Benro - WEX, Park, LCE Billingham - Match Chea…" at bounding box center [1389, 70] width 117 height 21
click at [161, 137] on input "checkbox" at bounding box center [163, 136] width 10 height 10
checkbox input "true"
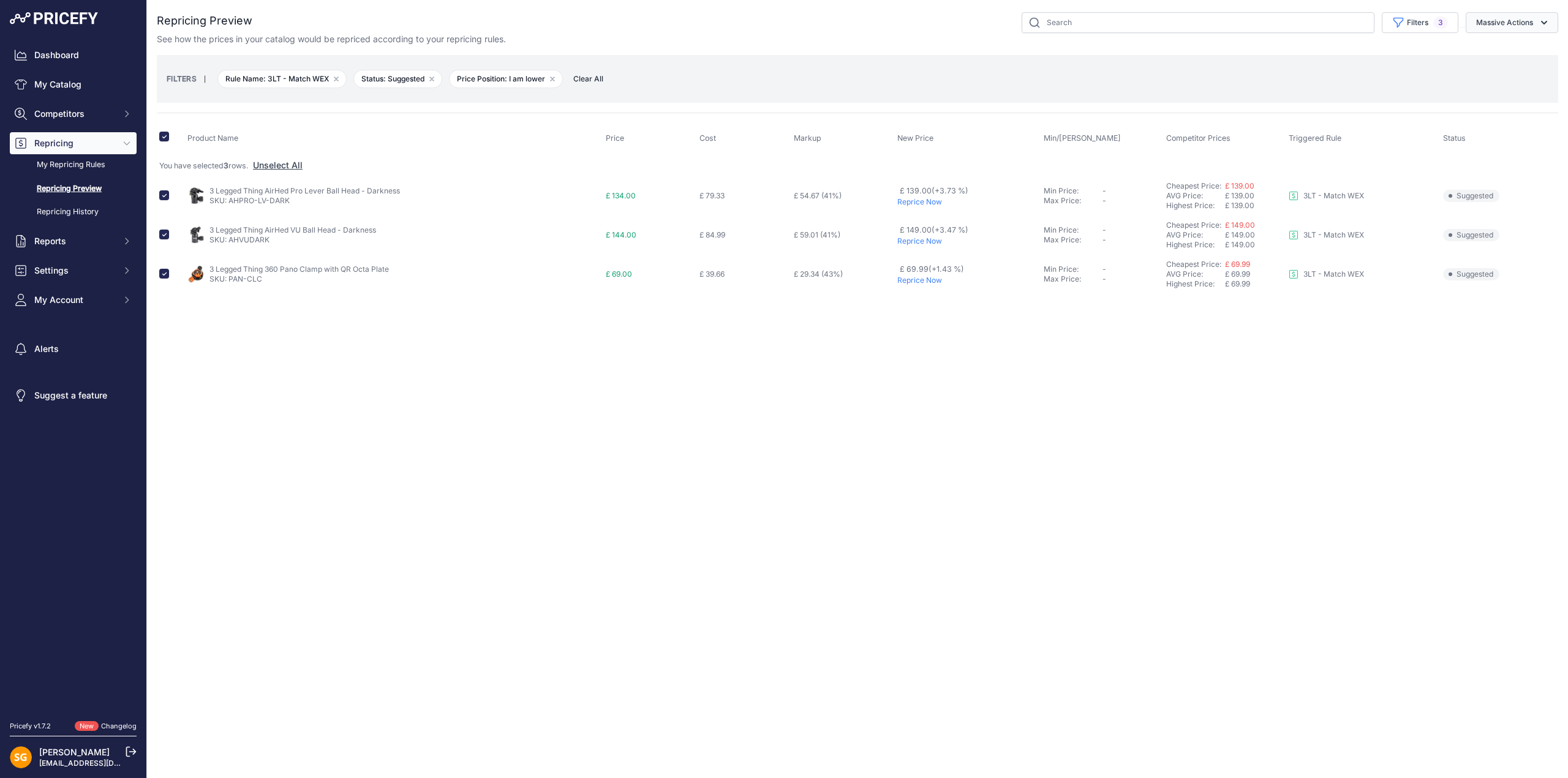
click at [1514, 22] on button "Massive Actions" at bounding box center [1512, 22] width 92 height 21
click at [1496, 45] on button "Reprice Now" at bounding box center [1509, 51] width 98 height 22
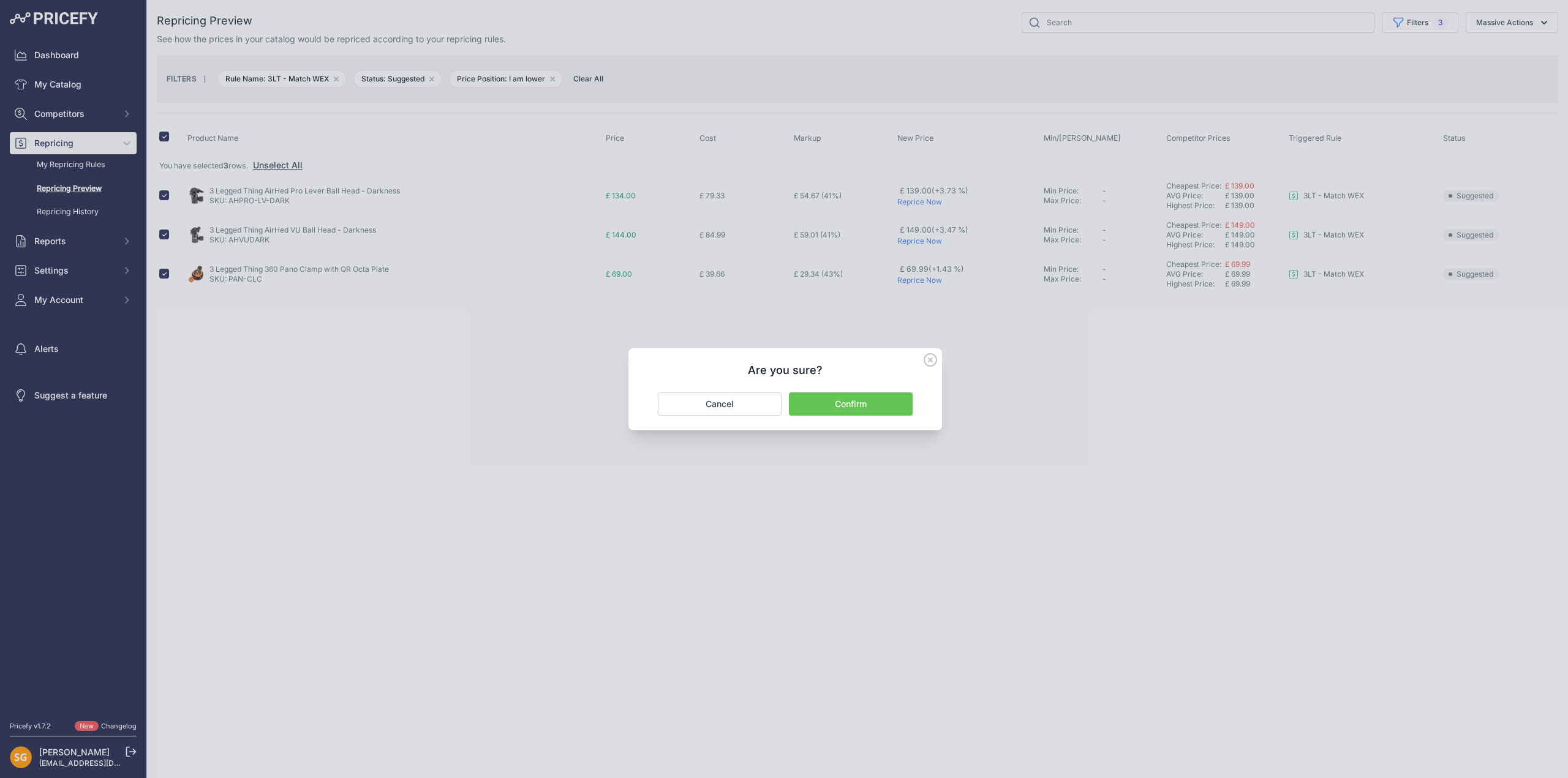
drag, startPoint x: 847, startPoint y: 408, endPoint x: 881, endPoint y: 462, distance: 63.8
click at [847, 408] on button "Confirm" at bounding box center [851, 404] width 124 height 23
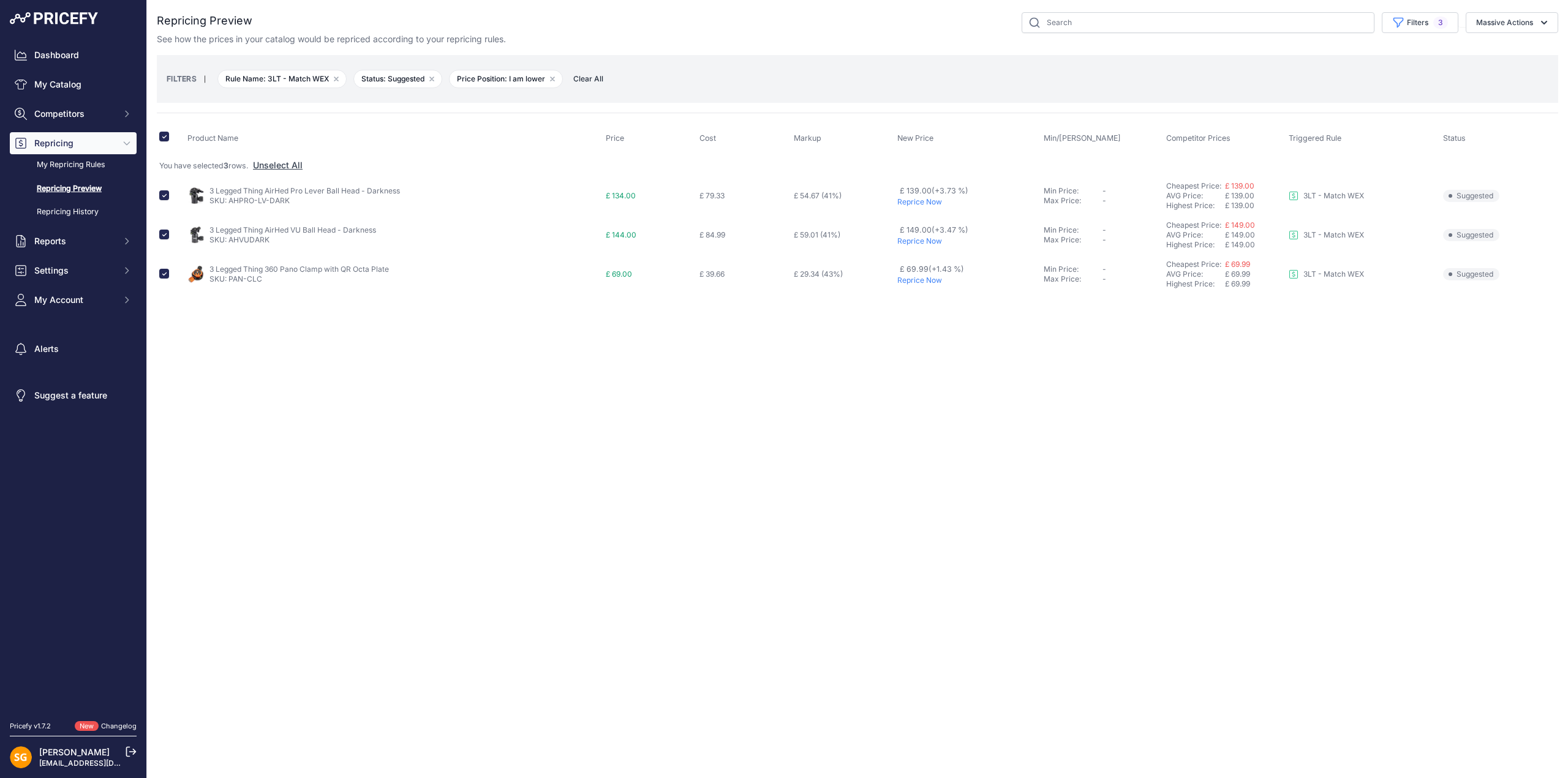
checkbox input "false"
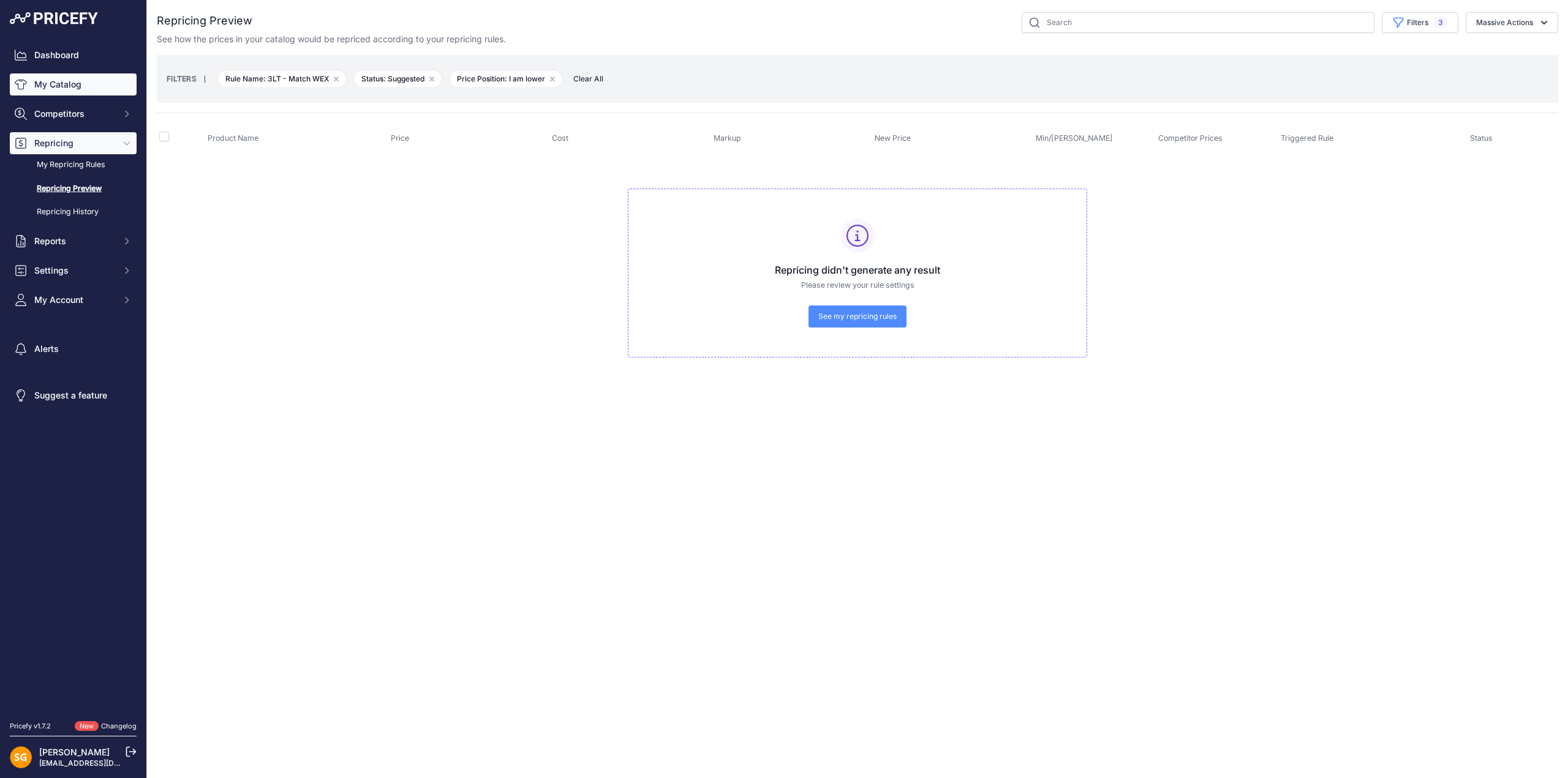
click at [44, 86] on link "My Catalog" at bounding box center [73, 85] width 127 height 22
